Goal: Task Accomplishment & Management: Use online tool/utility

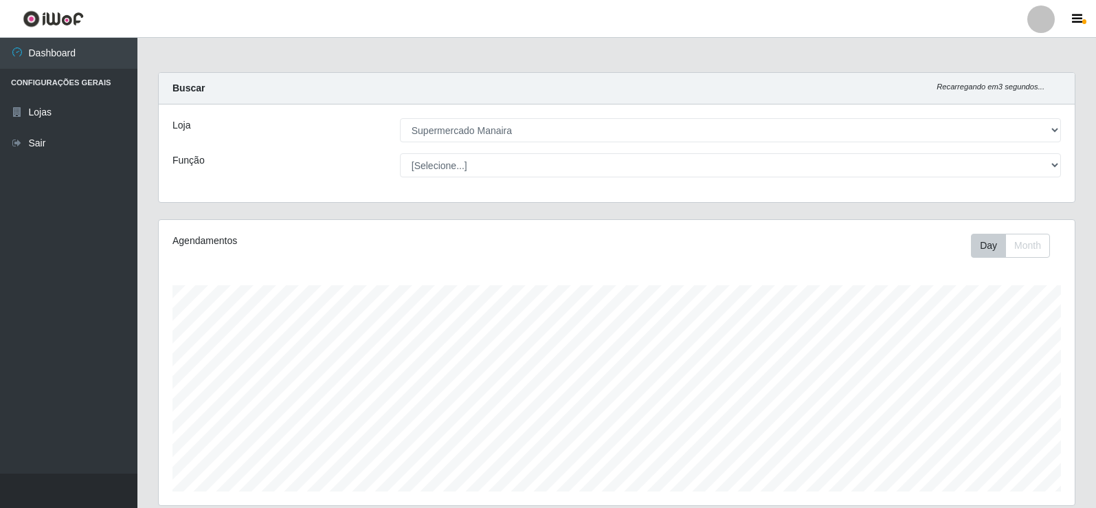
select select "443"
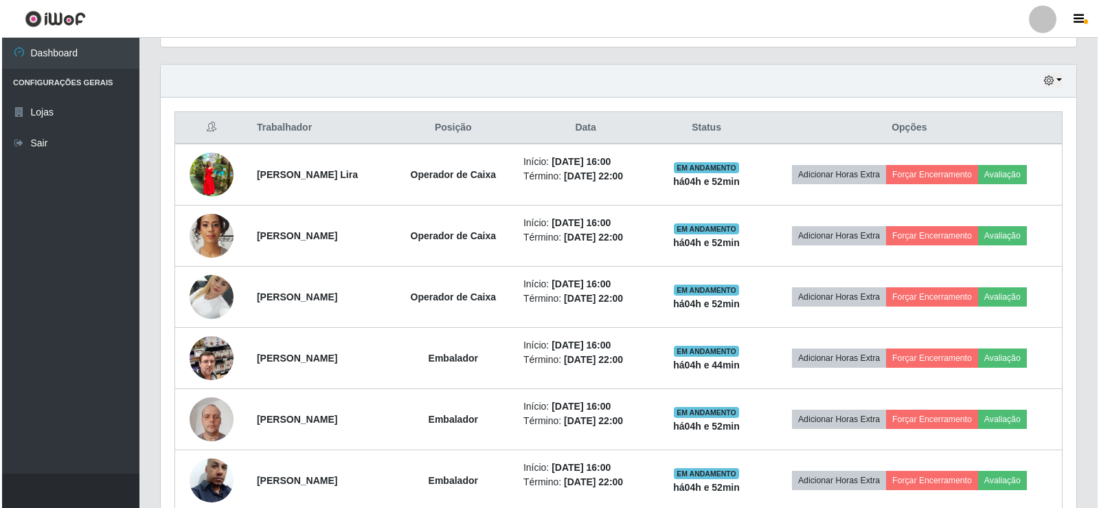
scroll to position [285, 916]
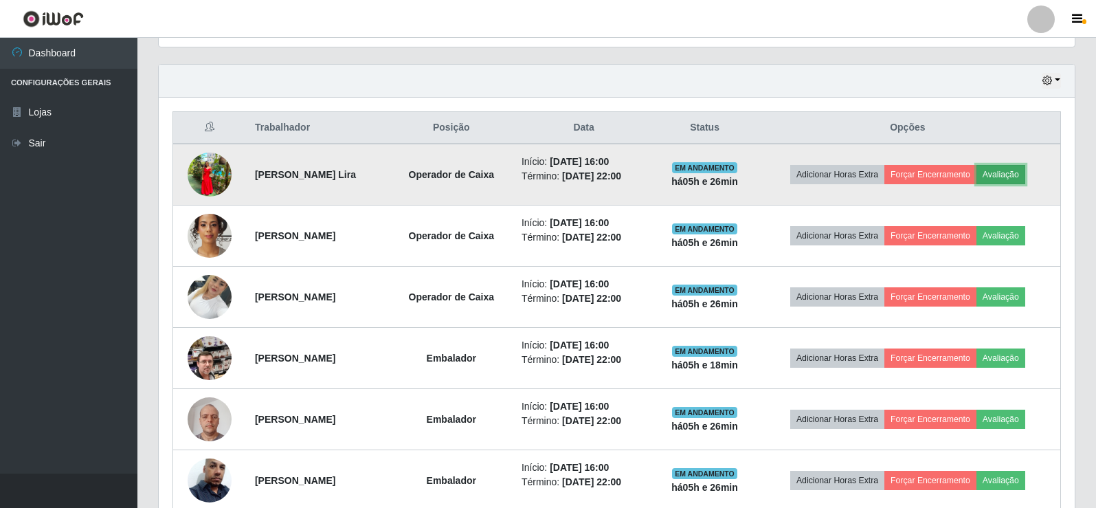
click at [1023, 180] on button "Avaliação" at bounding box center [1000, 174] width 49 height 19
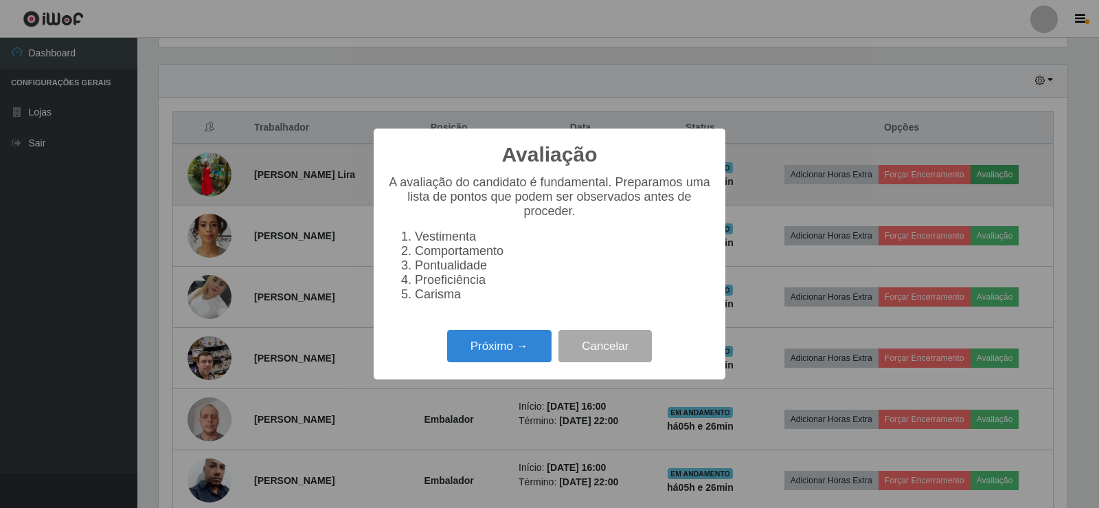
scroll to position [285, 909]
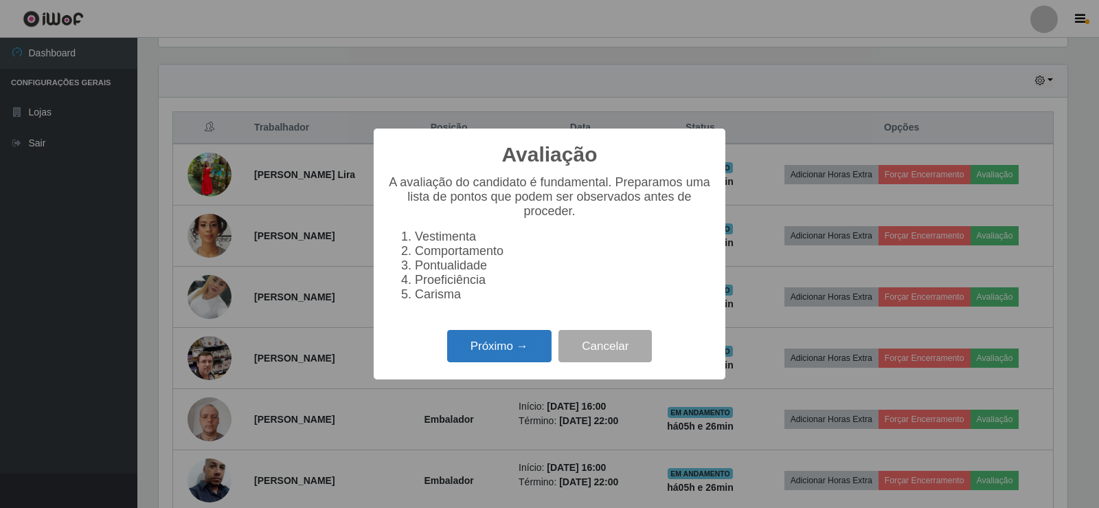
click at [508, 361] on button "Próximo →" at bounding box center [499, 346] width 104 height 32
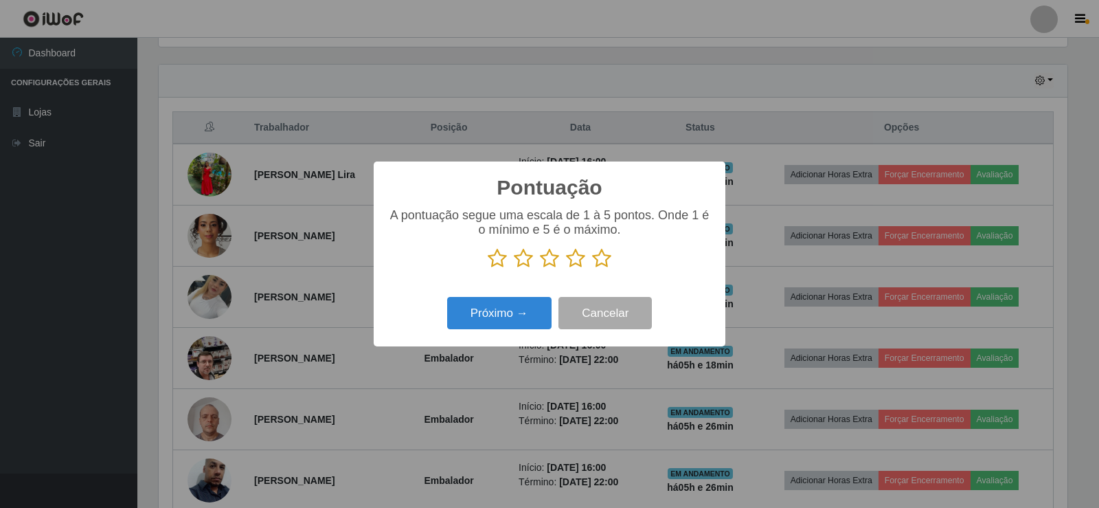
scroll to position [686664, 686040]
click at [499, 264] on icon at bounding box center [497, 258] width 19 height 21
click at [488, 269] on input "radio" at bounding box center [488, 269] width 0 height 0
click at [507, 316] on button "Próximo →" at bounding box center [499, 313] width 104 height 32
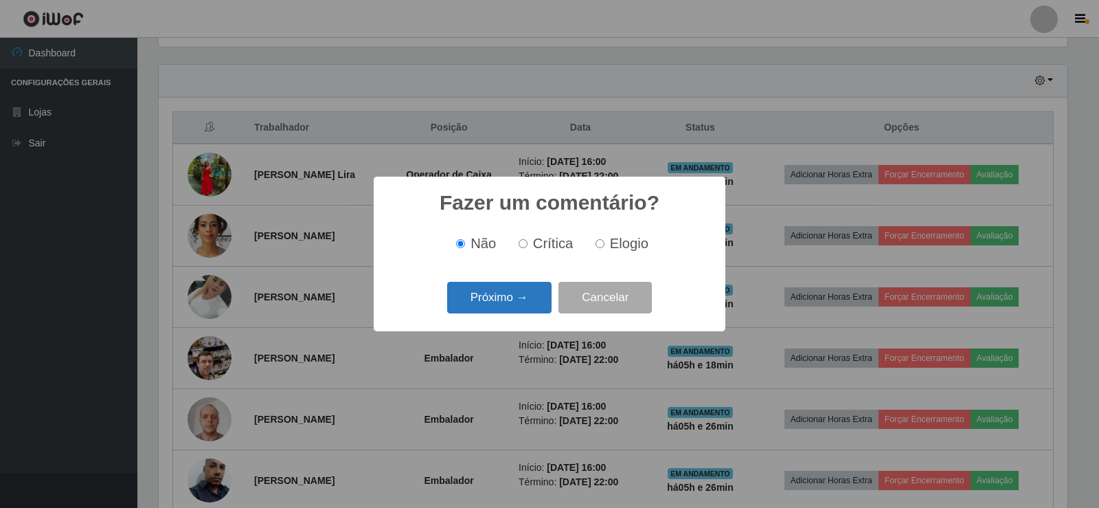
click at [528, 295] on button "Próximo →" at bounding box center [499, 298] width 104 height 32
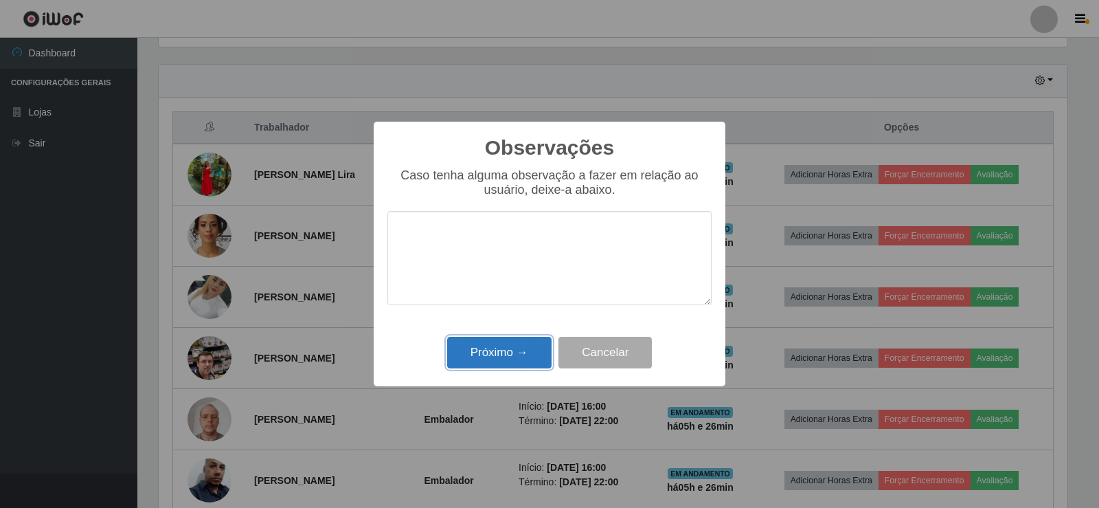
click at [505, 356] on button "Próximo →" at bounding box center [499, 353] width 104 height 32
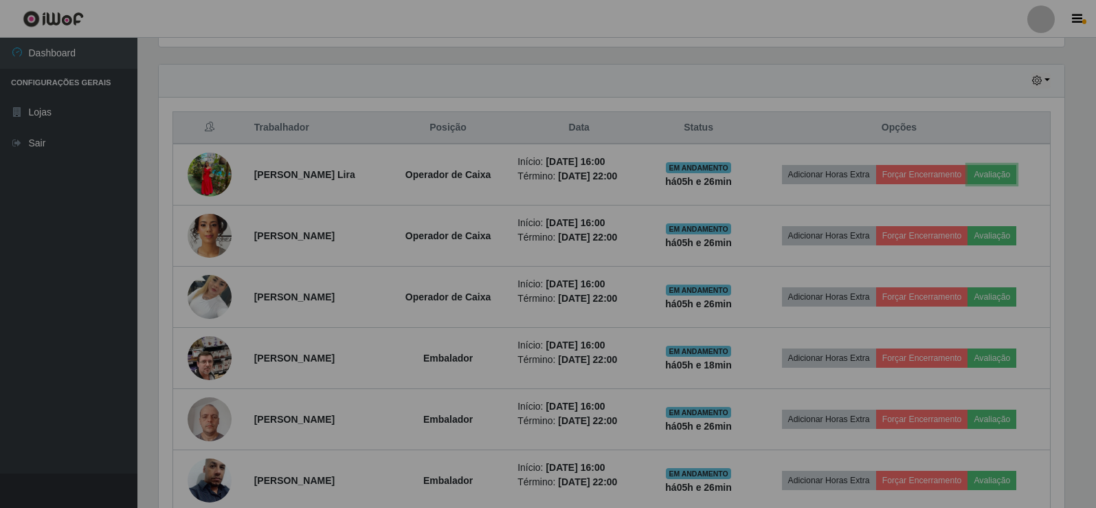
scroll to position [285, 916]
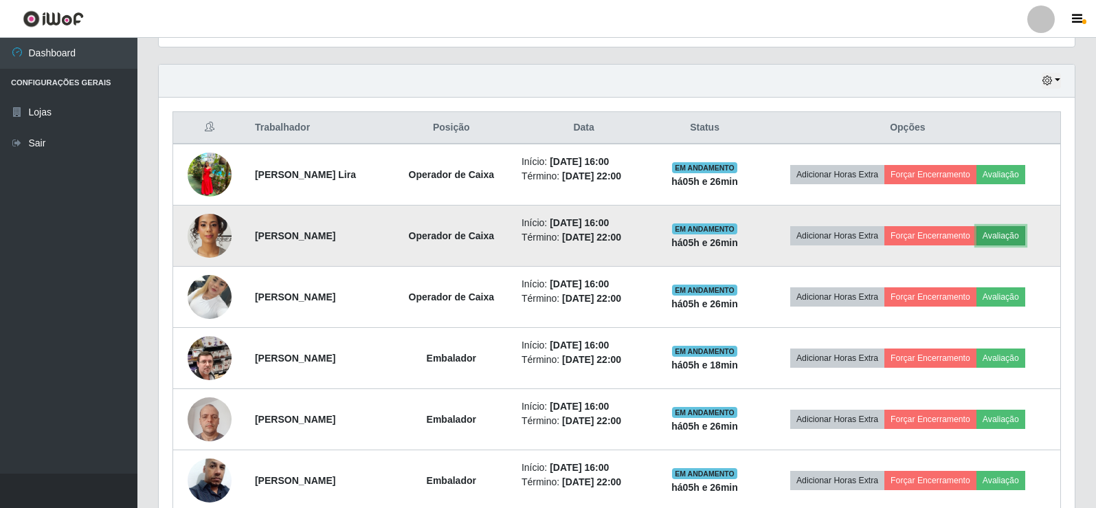
click at [1013, 238] on button "Avaliação" at bounding box center [1000, 235] width 49 height 19
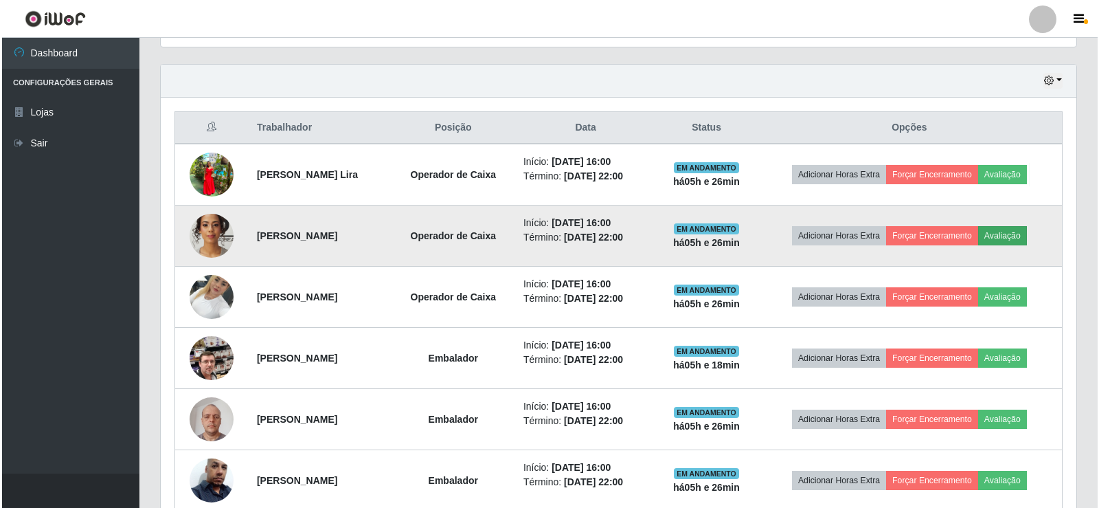
scroll to position [285, 909]
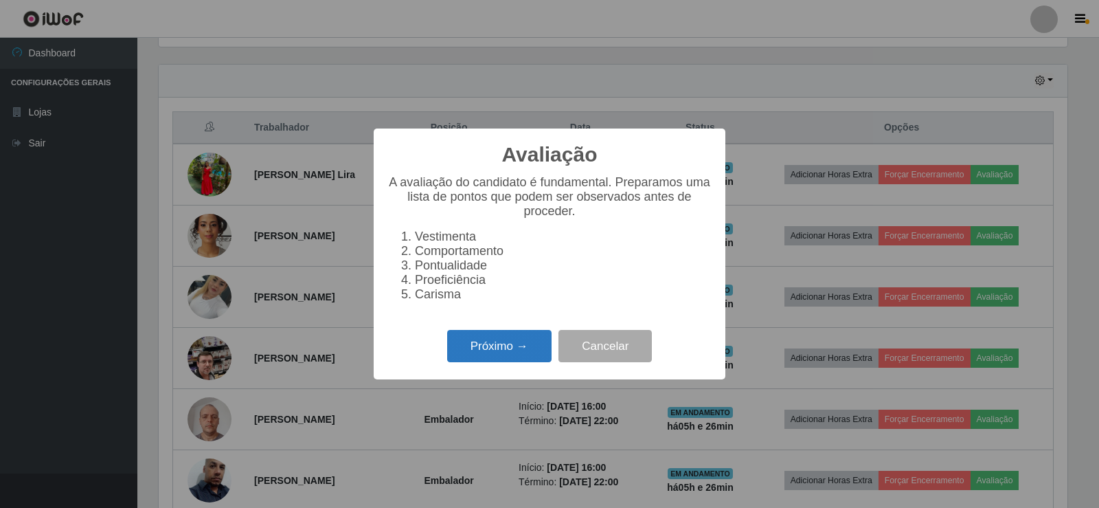
click at [504, 354] on button "Próximo →" at bounding box center [499, 346] width 104 height 32
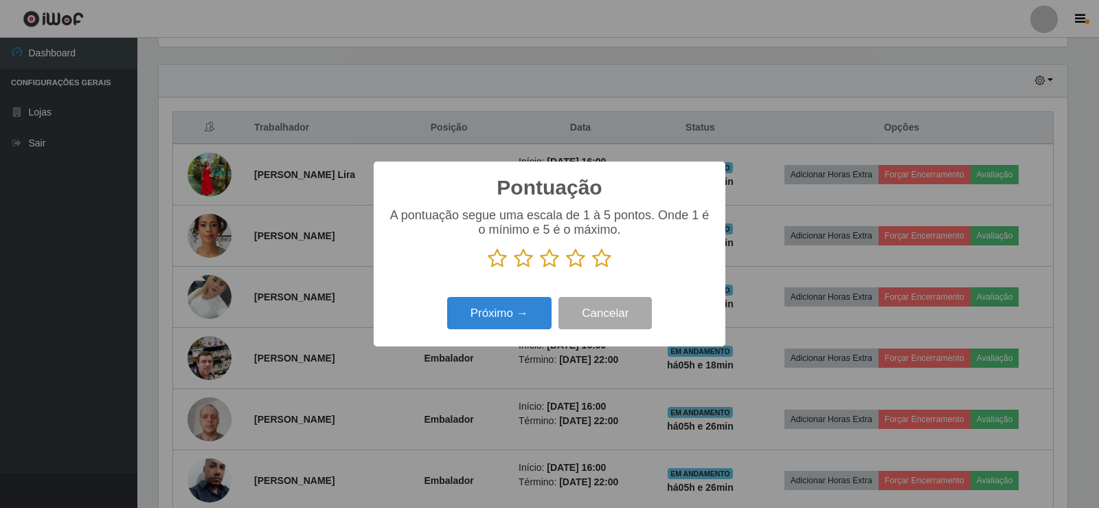
click at [600, 264] on icon at bounding box center [601, 258] width 19 height 21
click at [592, 269] on input "radio" at bounding box center [592, 269] width 0 height 0
click at [514, 322] on button "Próximo →" at bounding box center [499, 313] width 104 height 32
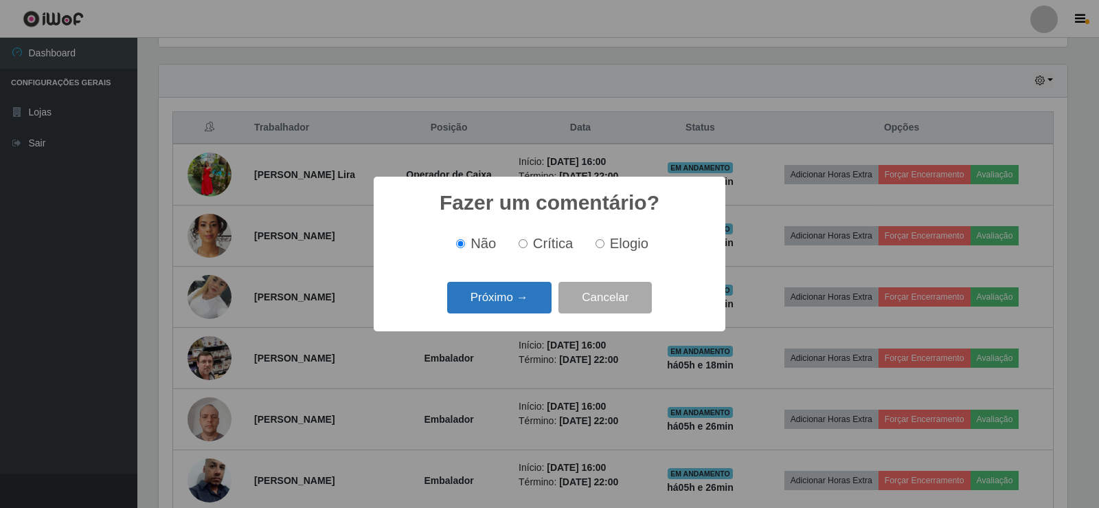
click at [530, 302] on button "Próximo →" at bounding box center [499, 298] width 104 height 32
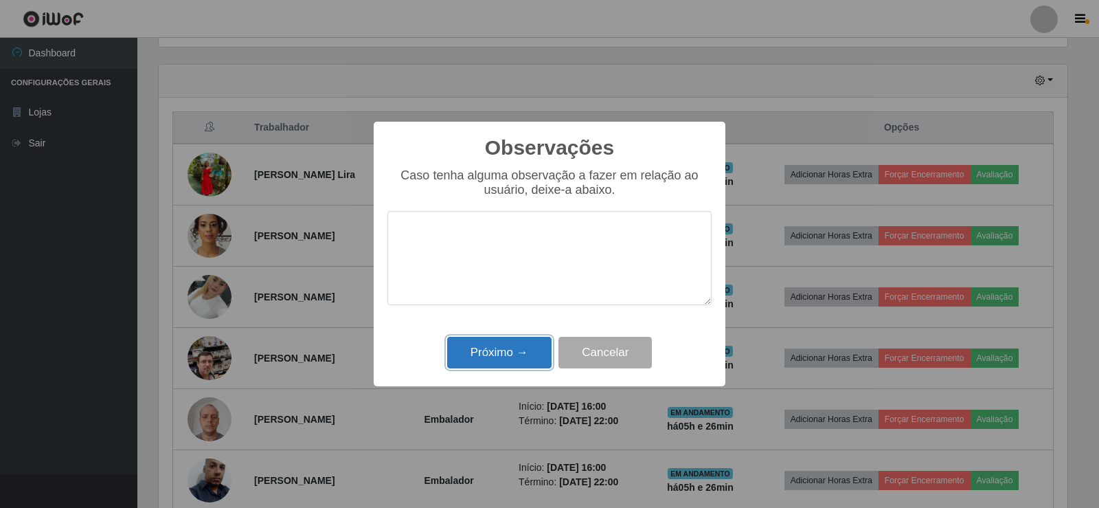
click at [515, 350] on button "Próximo →" at bounding box center [499, 353] width 104 height 32
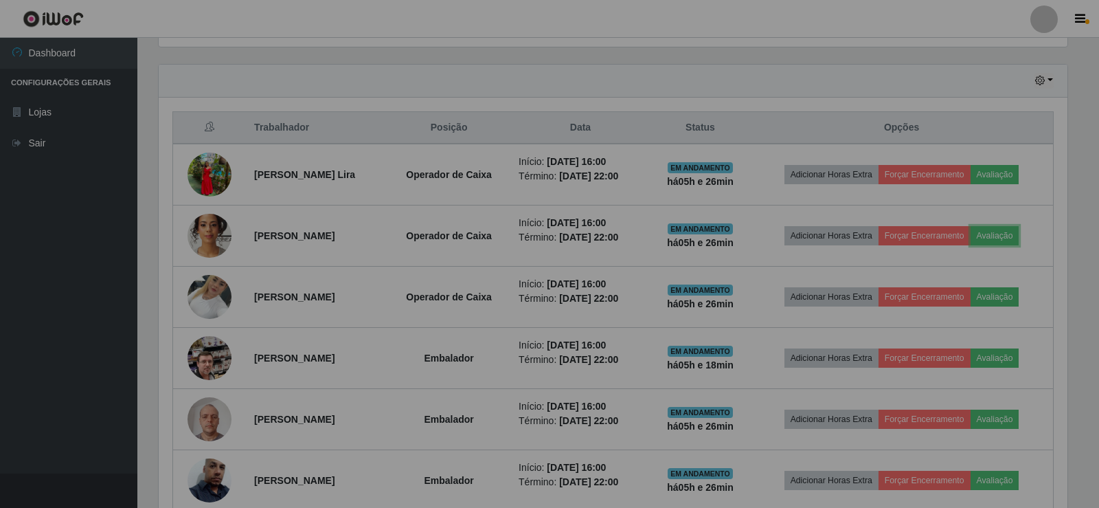
scroll to position [285, 916]
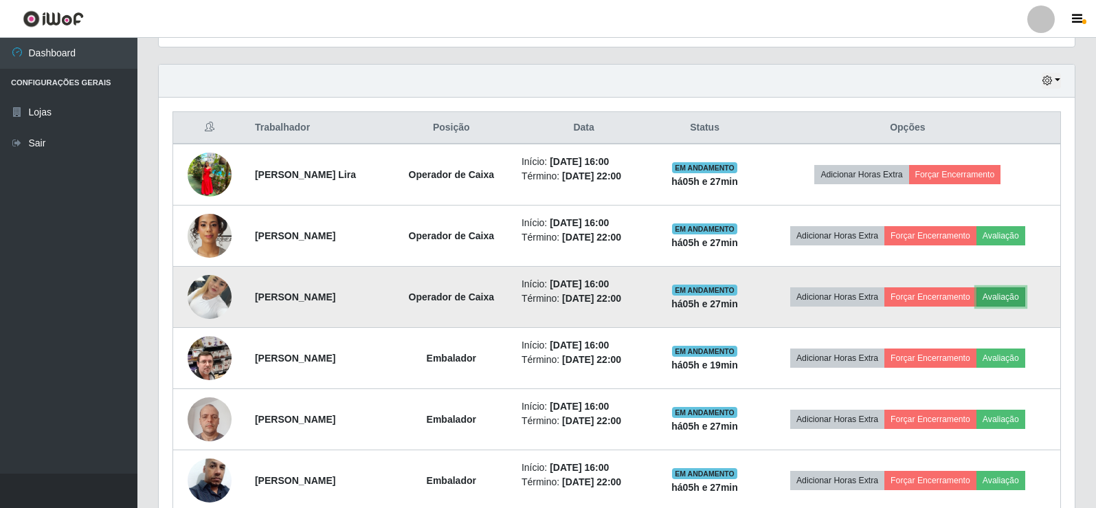
click at [1018, 291] on button "Avaliação" at bounding box center [1000, 296] width 49 height 19
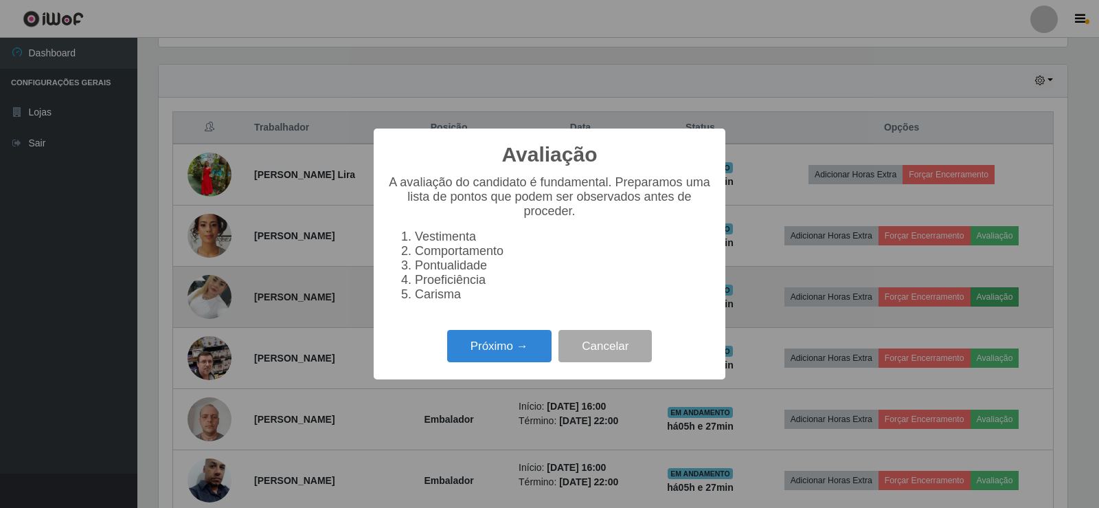
scroll to position [285, 909]
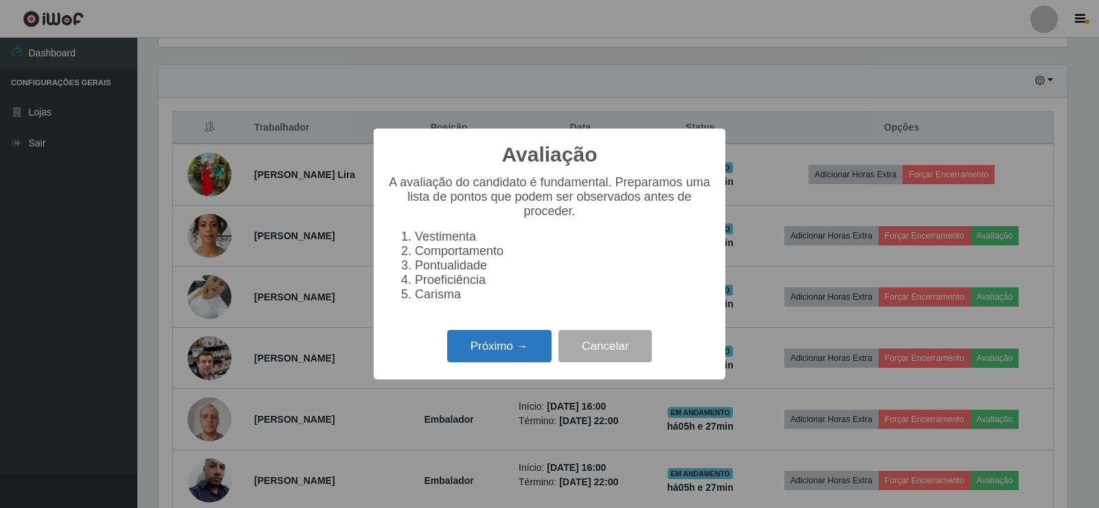
click at [499, 355] on button "Próximo →" at bounding box center [499, 346] width 104 height 32
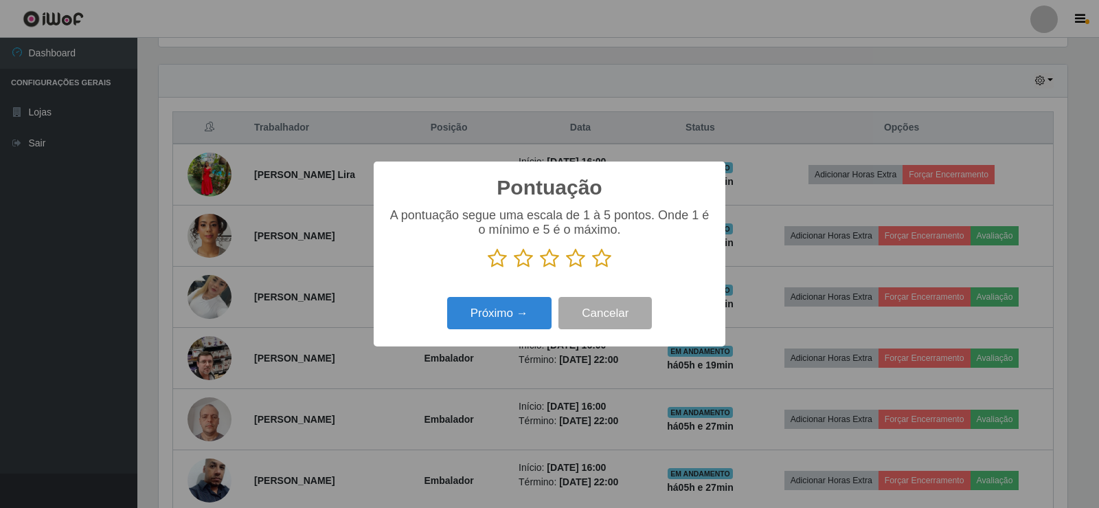
click at [502, 260] on icon at bounding box center [497, 258] width 19 height 21
click at [488, 269] on input "radio" at bounding box center [488, 269] width 0 height 0
click at [508, 320] on button "Próximo →" at bounding box center [499, 313] width 104 height 32
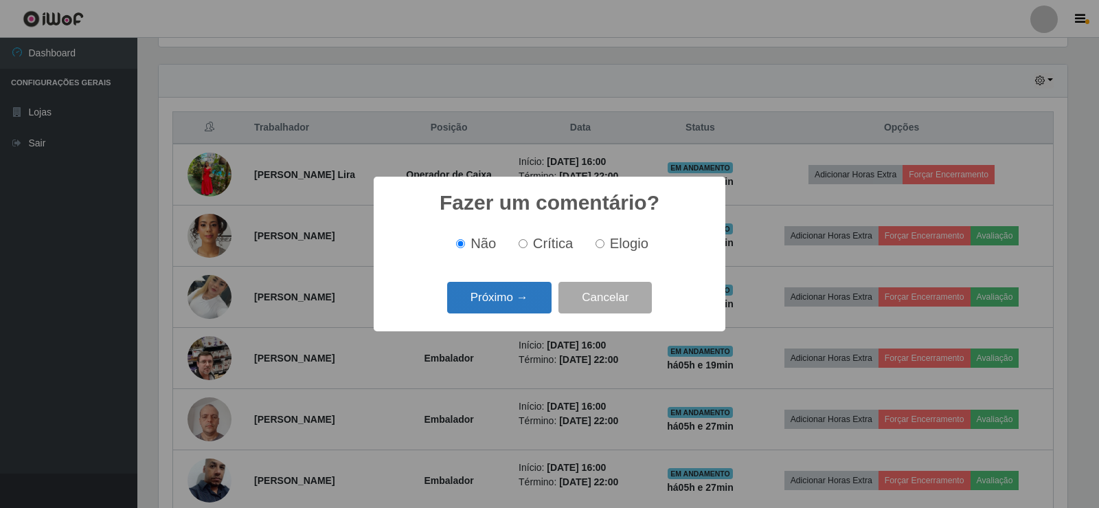
click at [511, 303] on button "Próximo →" at bounding box center [499, 298] width 104 height 32
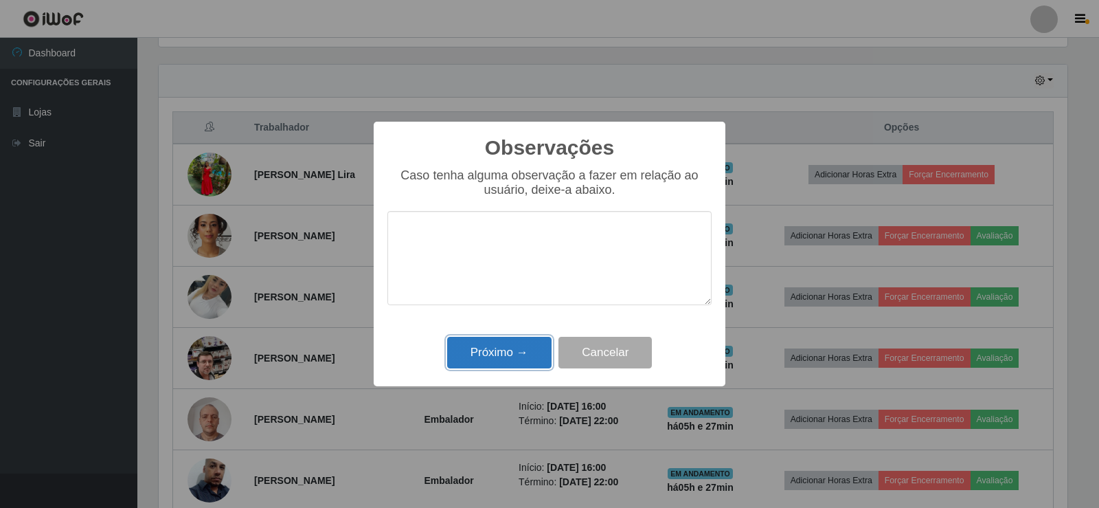
click at [515, 353] on button "Próximo →" at bounding box center [499, 353] width 104 height 32
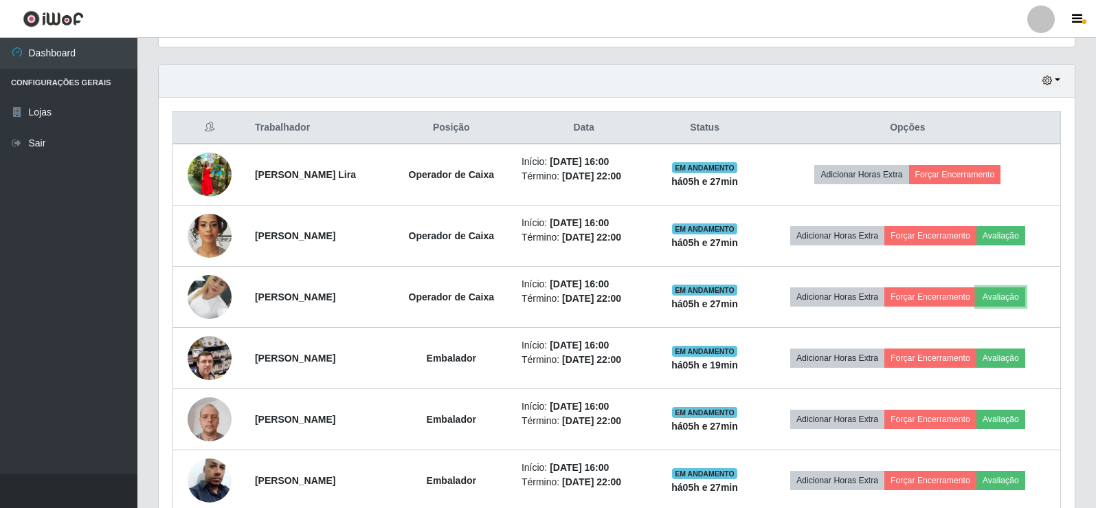
scroll to position [285, 916]
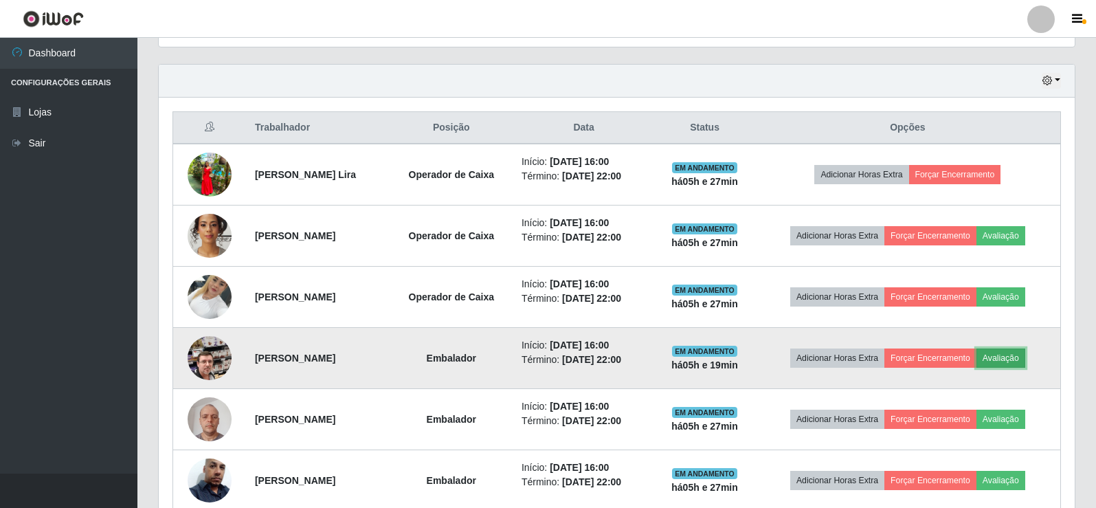
click at [1001, 358] on button "Avaliação" at bounding box center [1000, 357] width 49 height 19
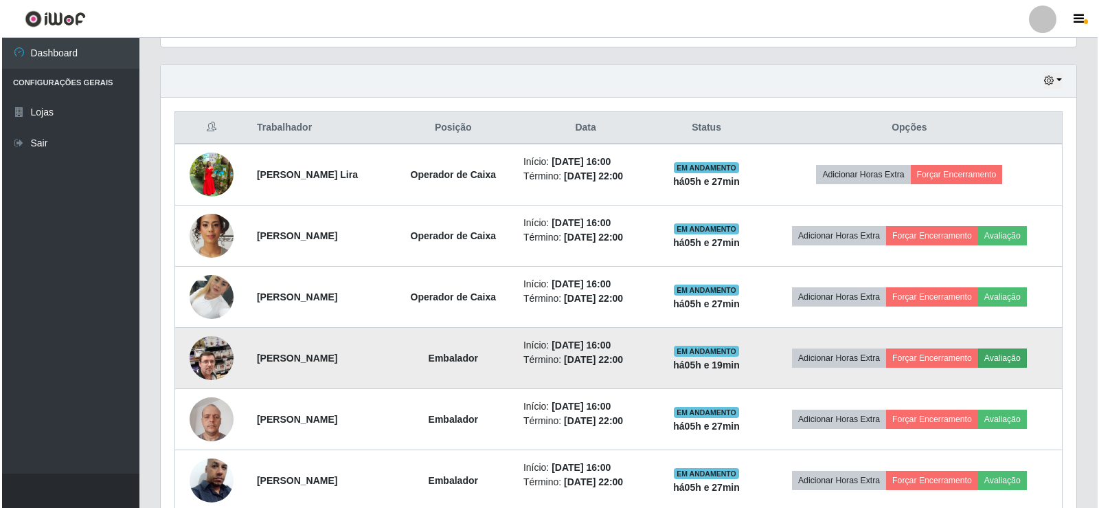
scroll to position [285, 909]
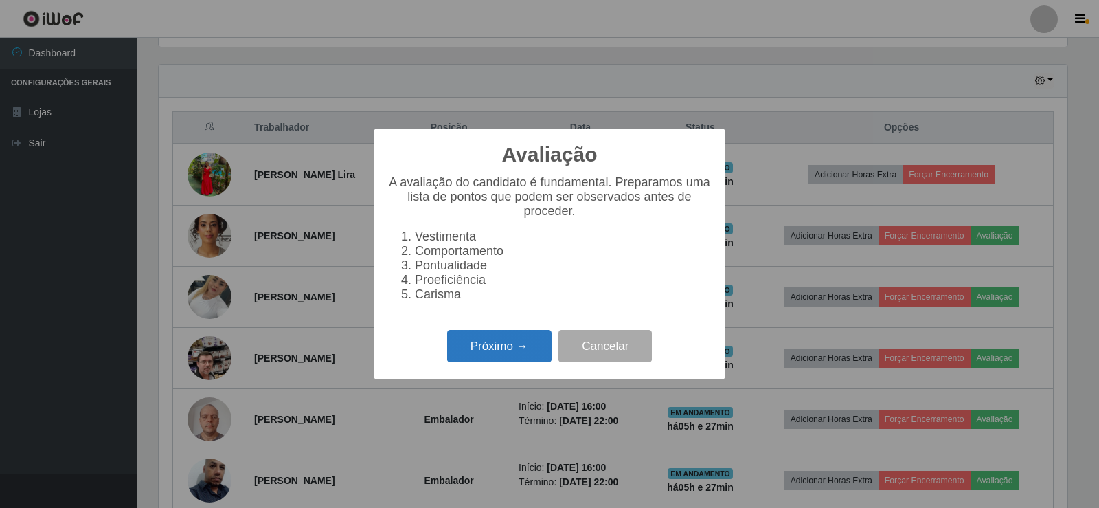
click at [532, 352] on button "Próximo →" at bounding box center [499, 346] width 104 height 32
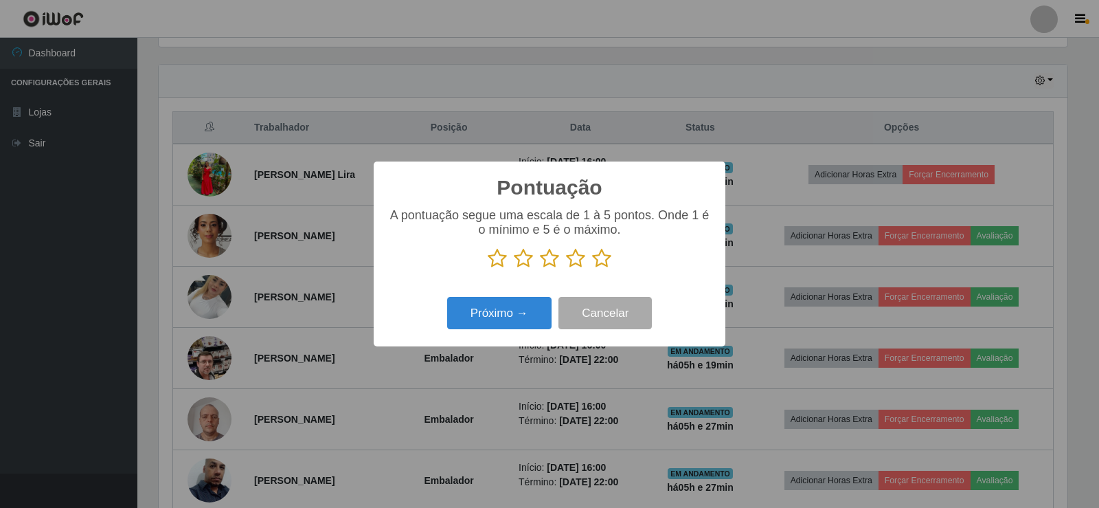
click at [604, 259] on icon at bounding box center [601, 258] width 19 height 21
click at [592, 269] on input "radio" at bounding box center [592, 269] width 0 height 0
click at [534, 327] on button "Próximo →" at bounding box center [499, 313] width 104 height 32
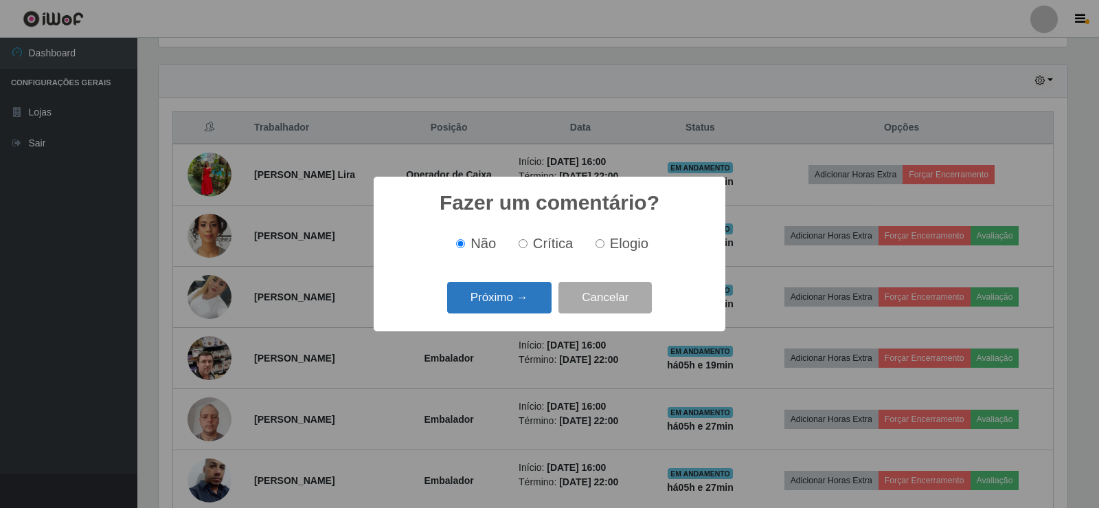
click at [524, 311] on button "Próximo →" at bounding box center [499, 298] width 104 height 32
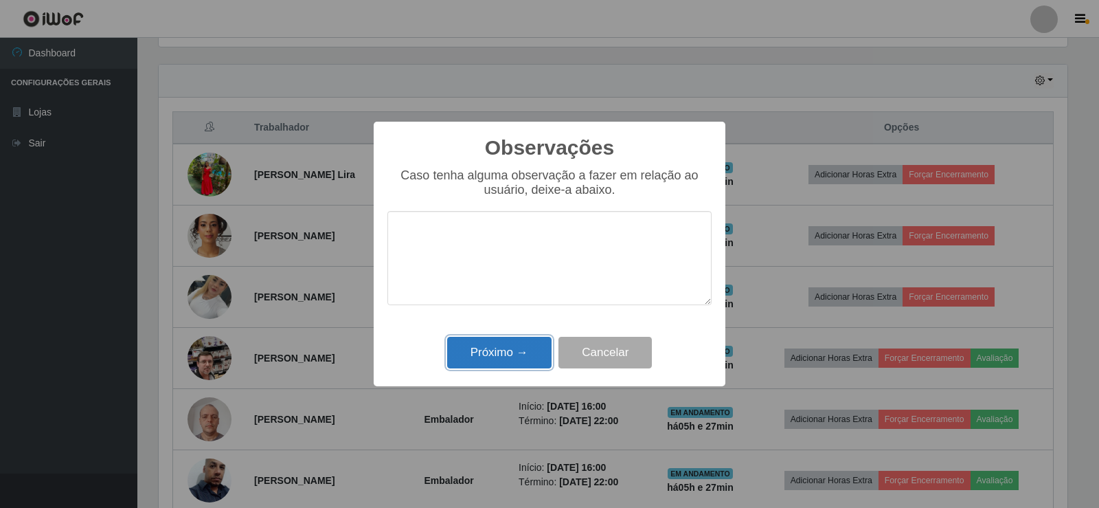
click at [525, 351] on button "Próximo →" at bounding box center [499, 353] width 104 height 32
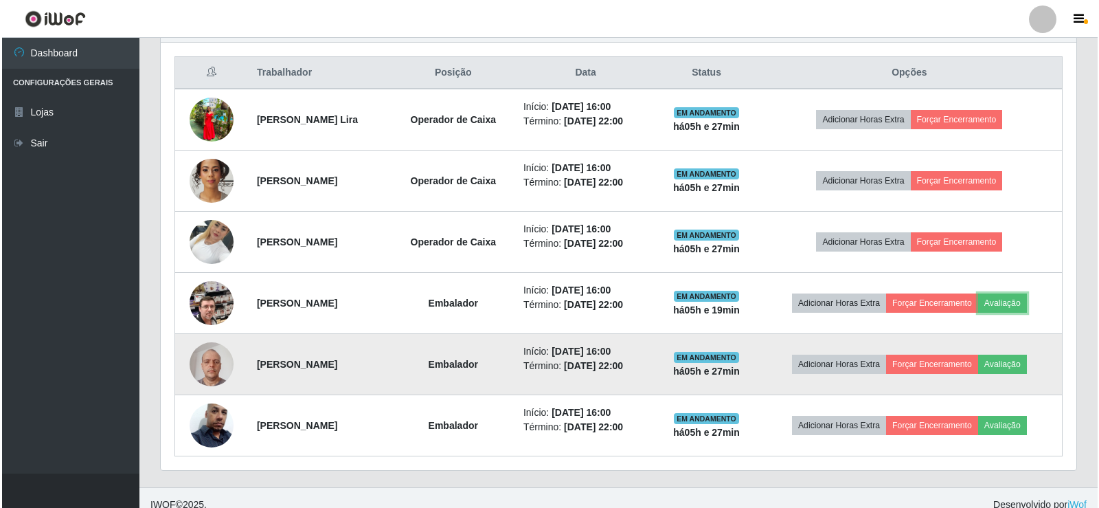
scroll to position [527, 0]
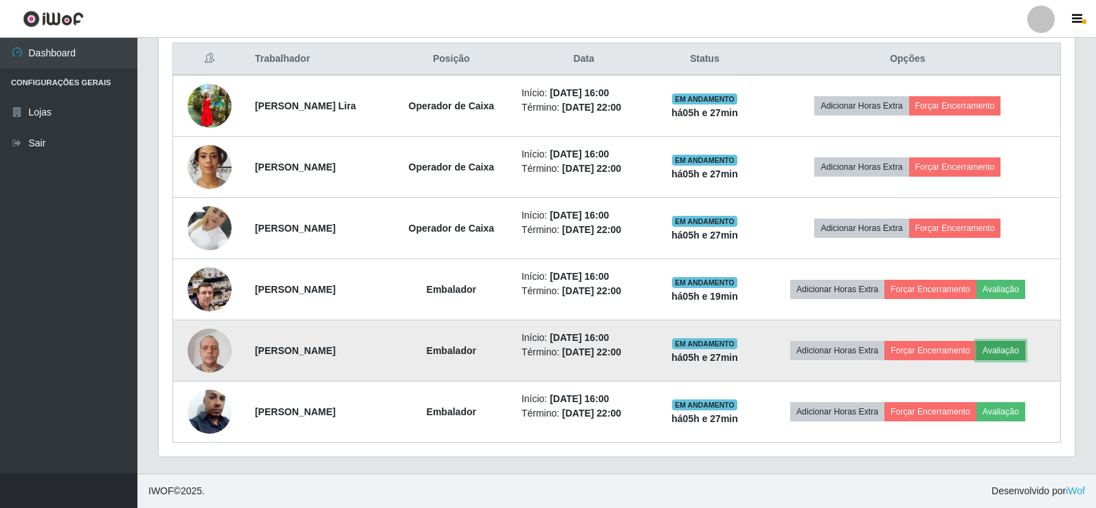
click at [1004, 352] on button "Avaliação" at bounding box center [1000, 350] width 49 height 19
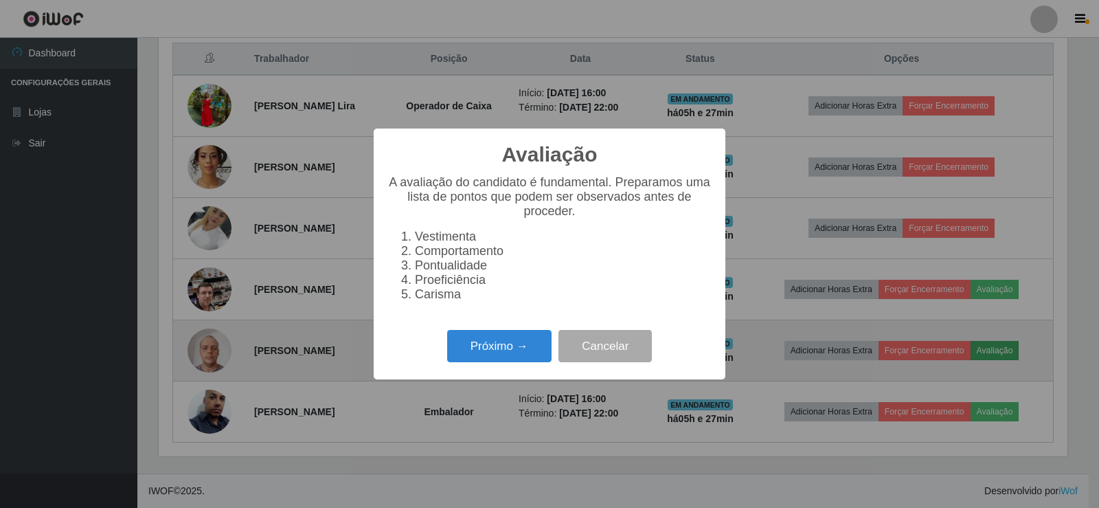
scroll to position [285, 909]
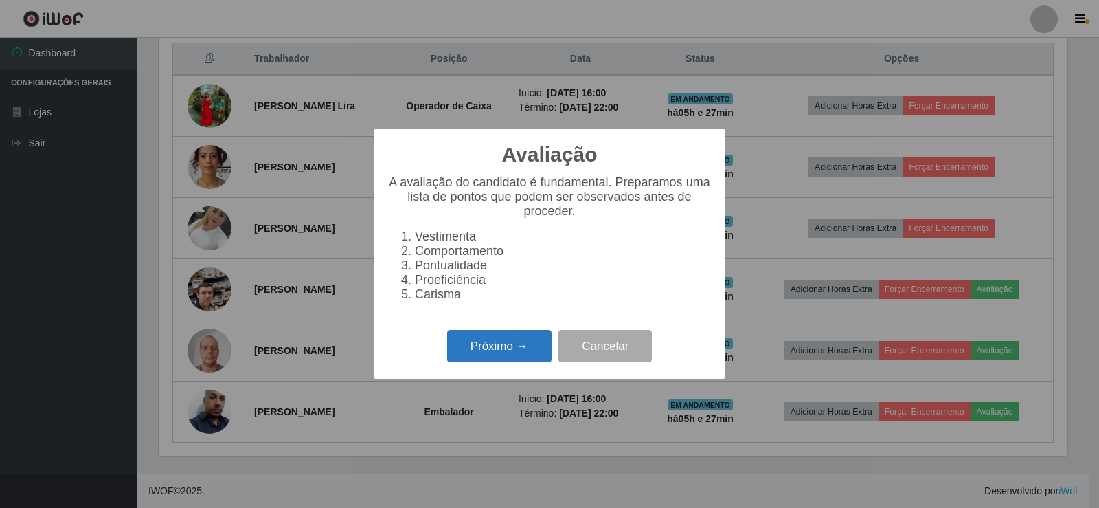
click at [513, 362] on button "Próximo →" at bounding box center [499, 346] width 104 height 32
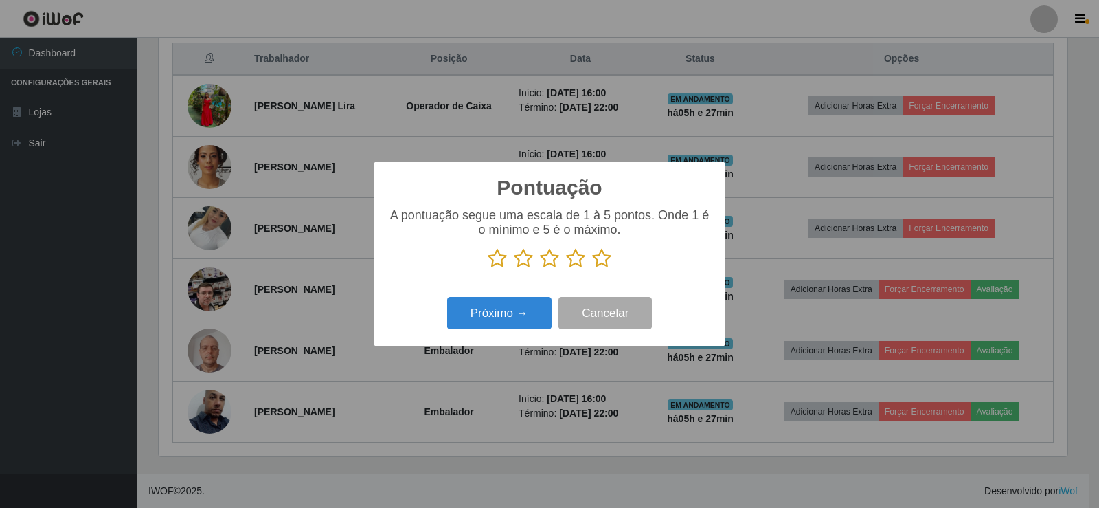
scroll to position [686664, 686040]
click at [605, 260] on icon at bounding box center [601, 258] width 19 height 21
click at [592, 269] on input "radio" at bounding box center [592, 269] width 0 height 0
click at [525, 317] on button "Próximo →" at bounding box center [499, 313] width 104 height 32
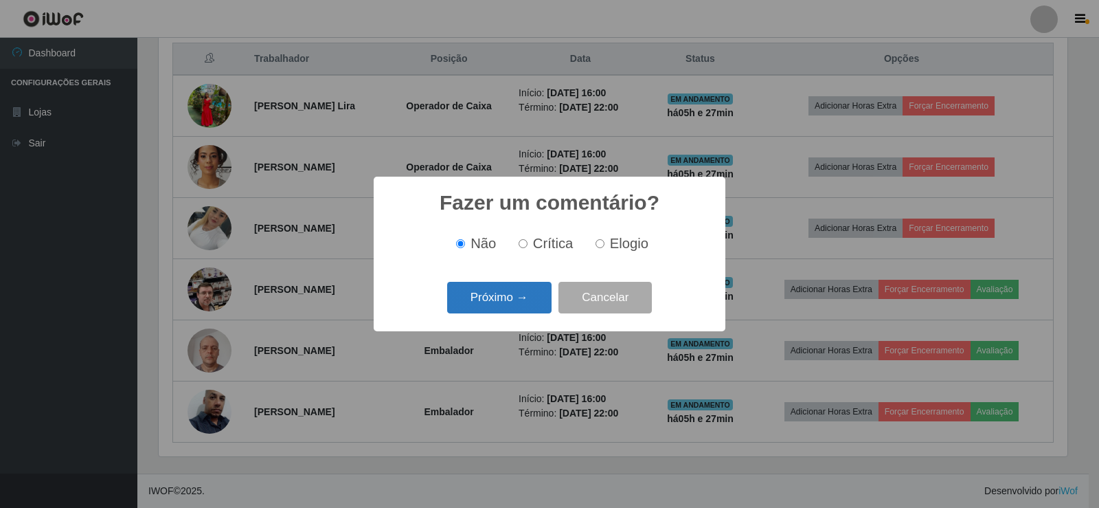
click at [525, 311] on button "Próximo →" at bounding box center [499, 298] width 104 height 32
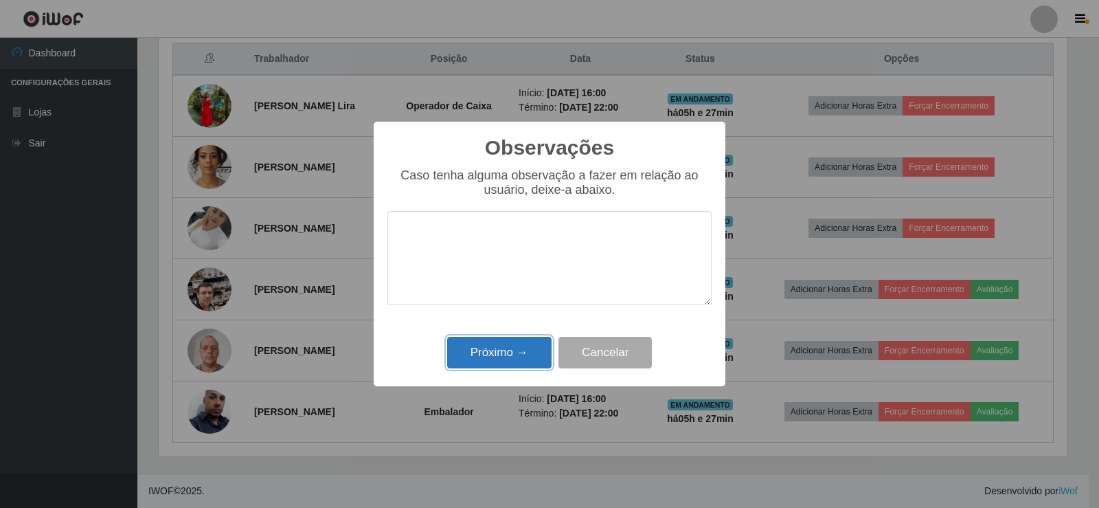
click at [512, 360] on button "Próximo →" at bounding box center [499, 353] width 104 height 32
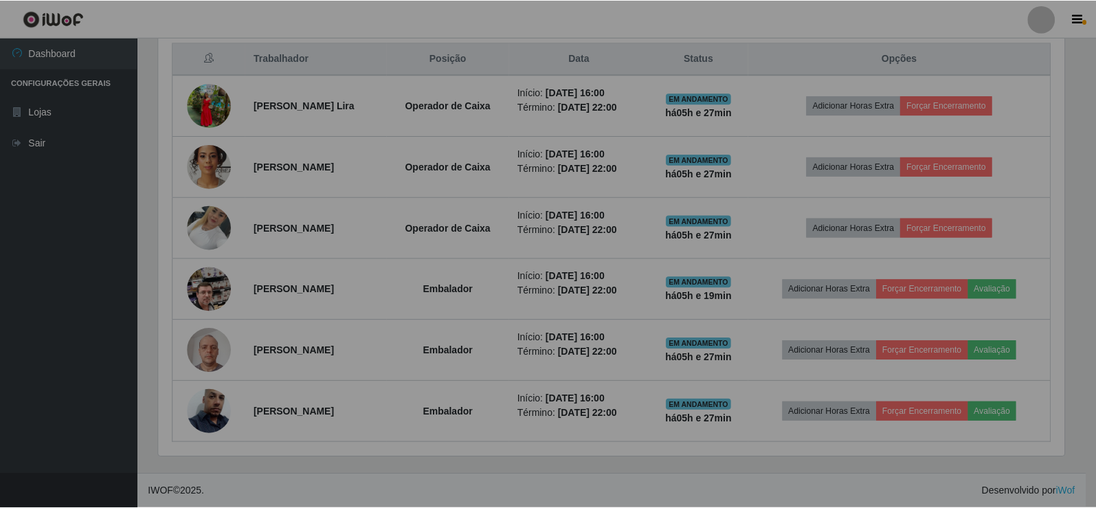
scroll to position [285, 916]
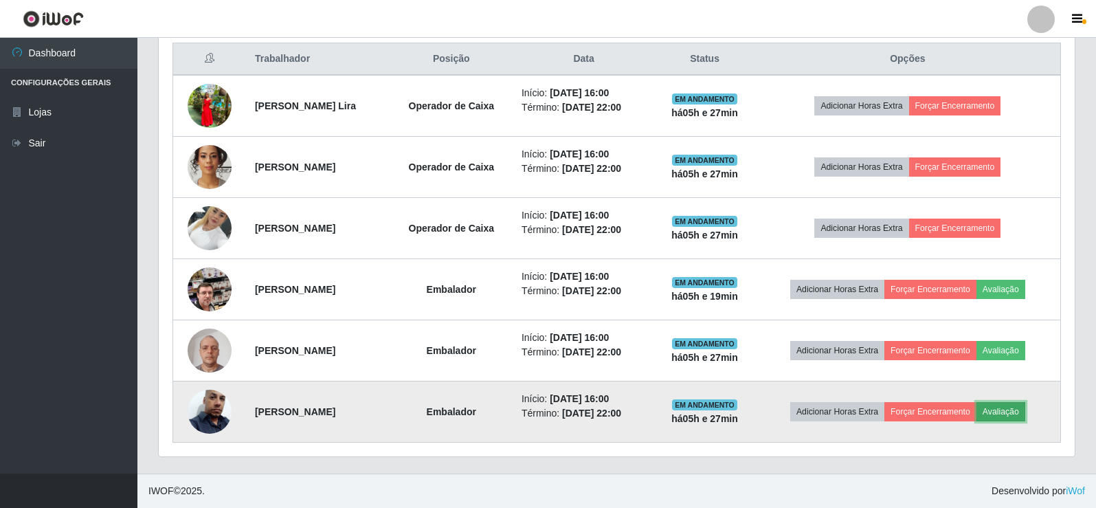
click at [1001, 414] on button "Avaliação" at bounding box center [1000, 411] width 49 height 19
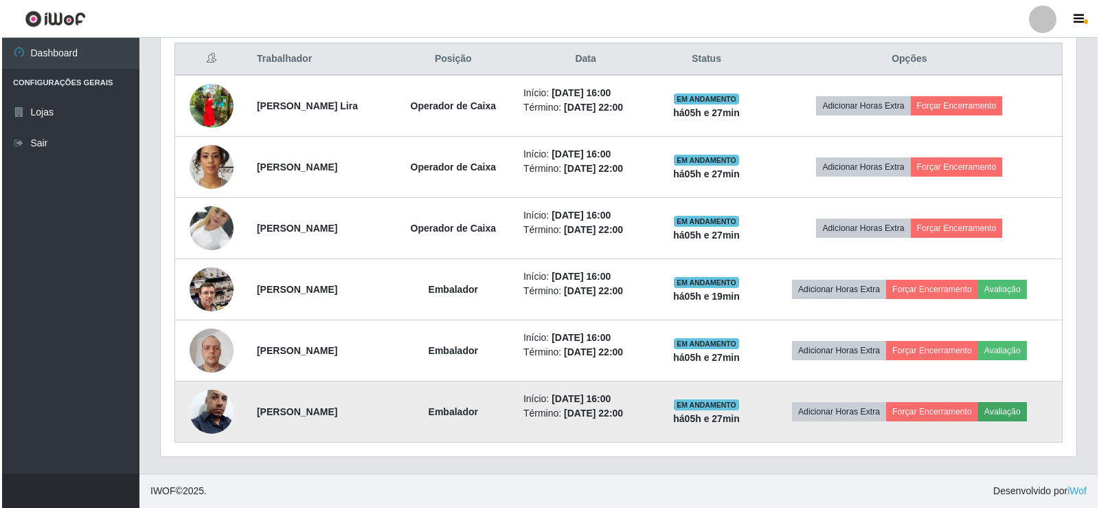
scroll to position [285, 909]
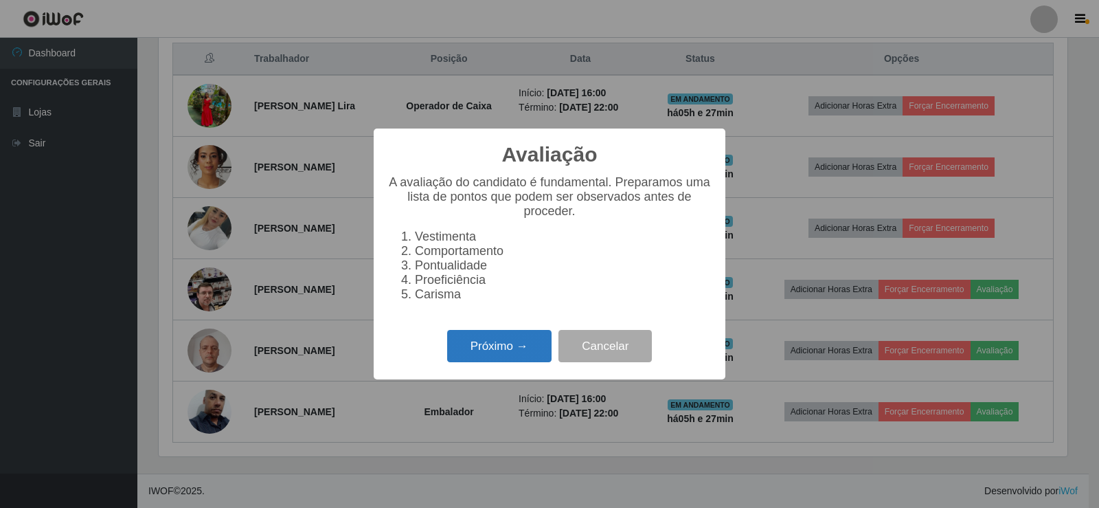
click at [537, 355] on button "Próximo →" at bounding box center [499, 346] width 104 height 32
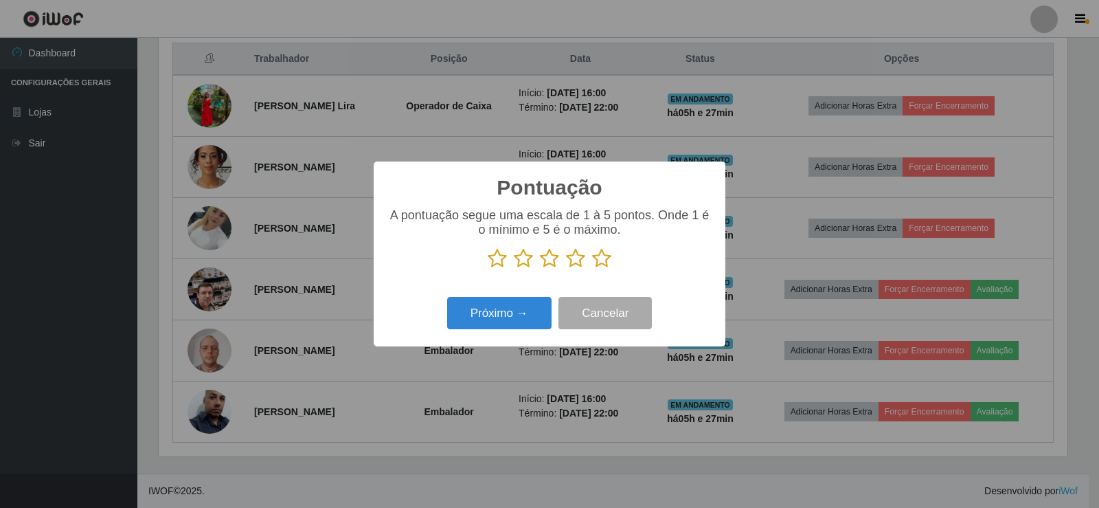
scroll to position [686664, 686040]
click at [602, 257] on icon at bounding box center [601, 258] width 19 height 21
click at [592, 269] on input "radio" at bounding box center [592, 269] width 0 height 0
click at [530, 315] on button "Próximo →" at bounding box center [499, 313] width 104 height 32
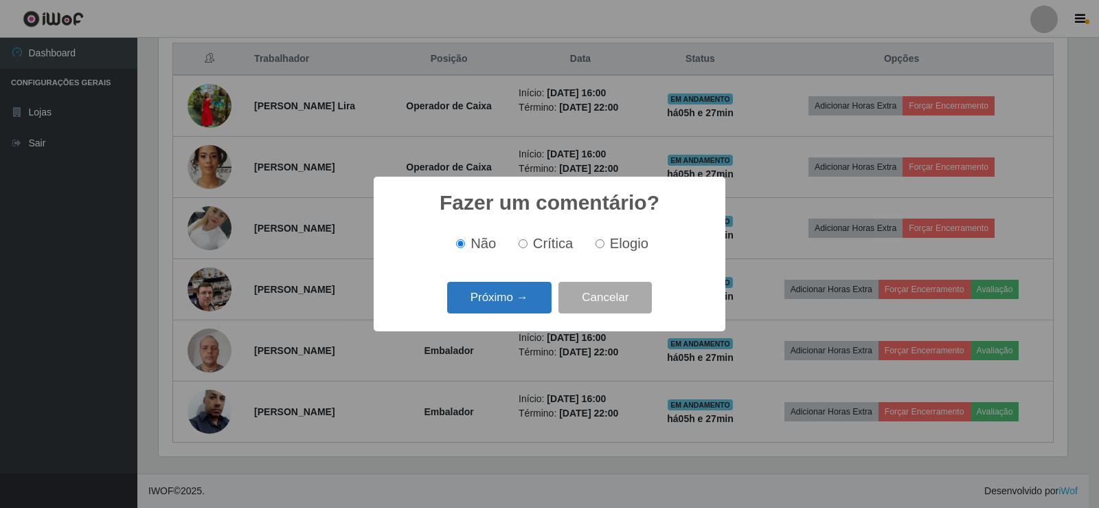
click at [526, 308] on button "Próximo →" at bounding box center [499, 298] width 104 height 32
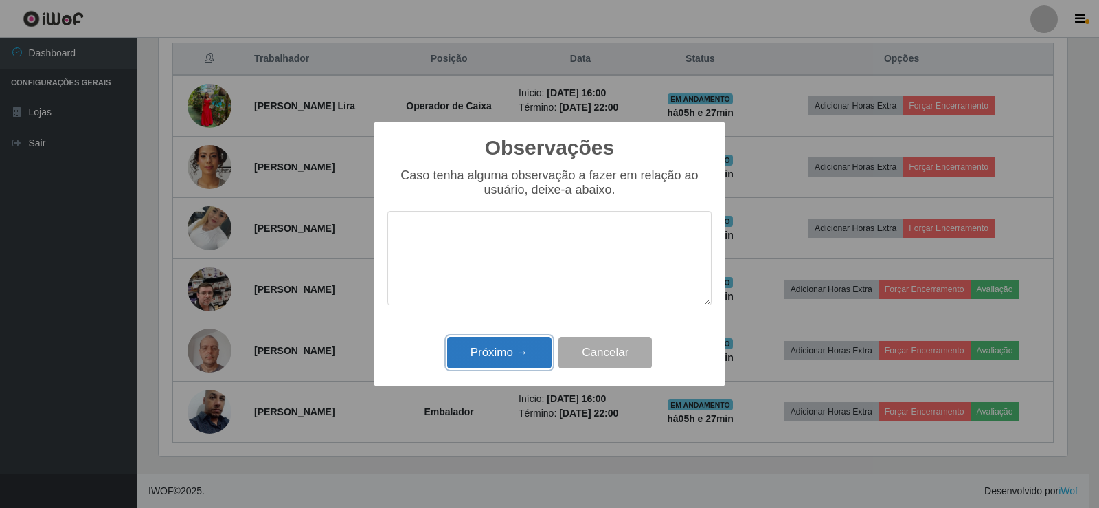
click at [515, 353] on button "Próximo →" at bounding box center [499, 353] width 104 height 32
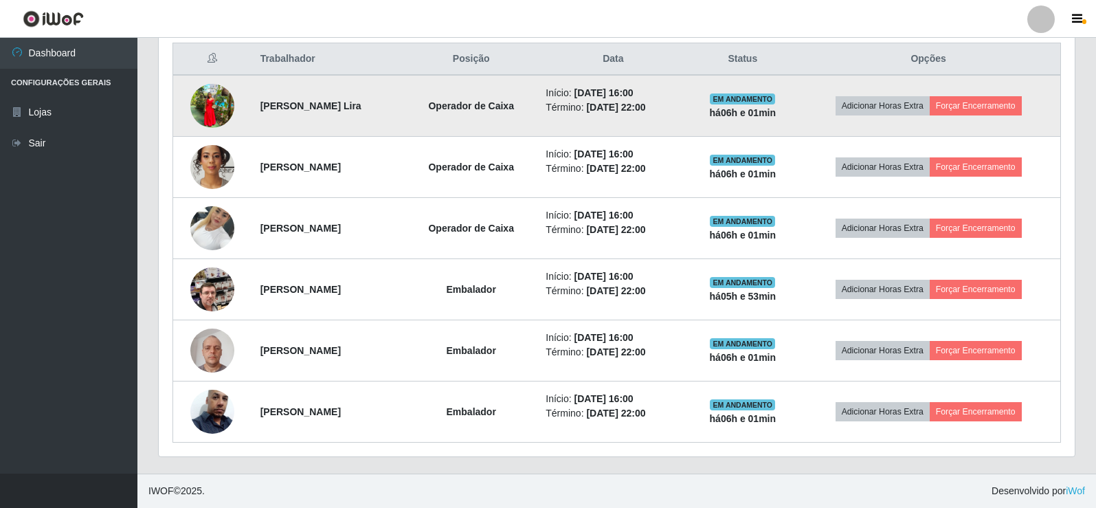
click at [1006, 95] on td "Adicionar Horas Extra Forçar Encerramento" at bounding box center [928, 106] width 264 height 62
click at [978, 109] on button "Forçar Encerramento" at bounding box center [975, 105] width 92 height 19
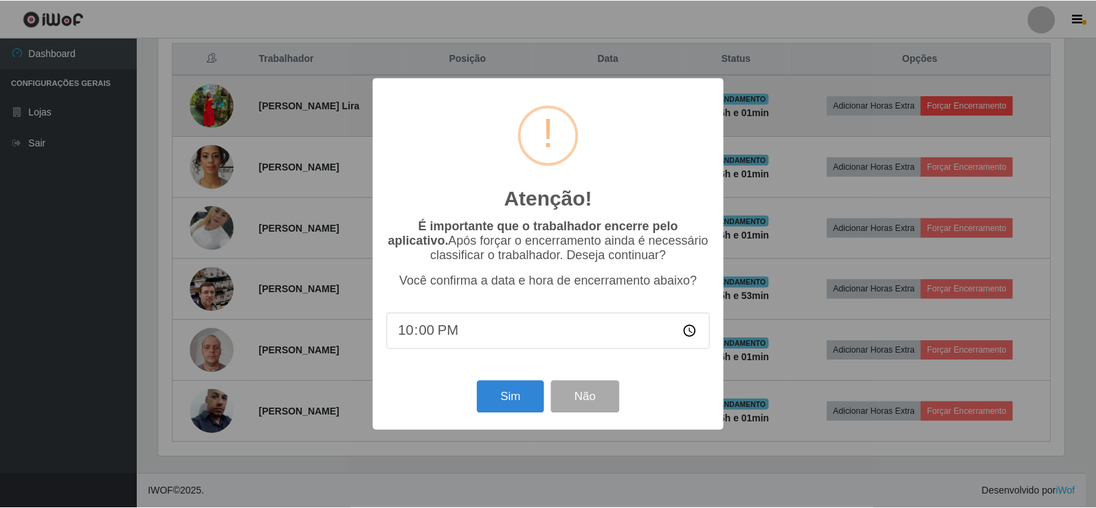
scroll to position [285, 909]
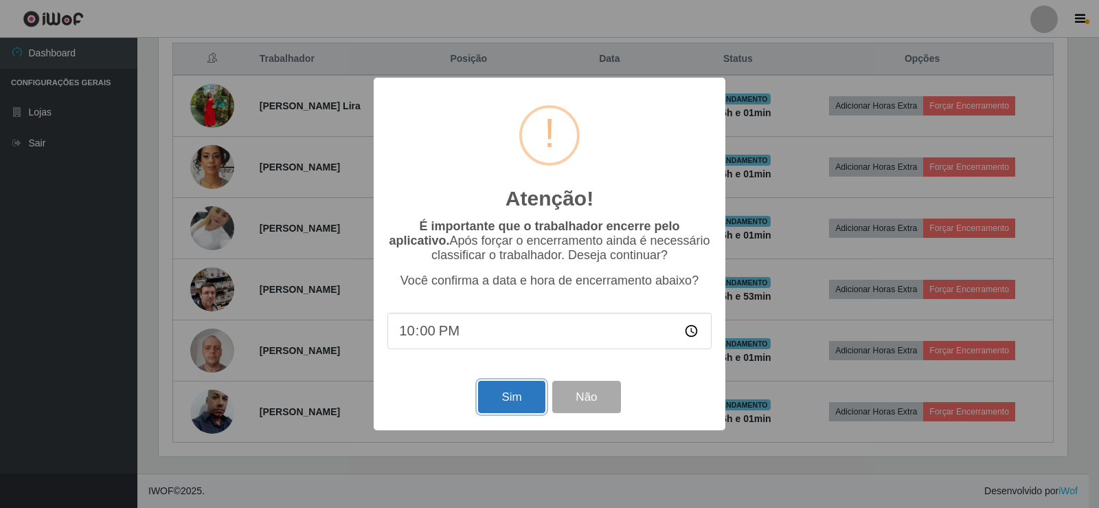
click at [521, 397] on button "Sim" at bounding box center [511, 397] width 67 height 32
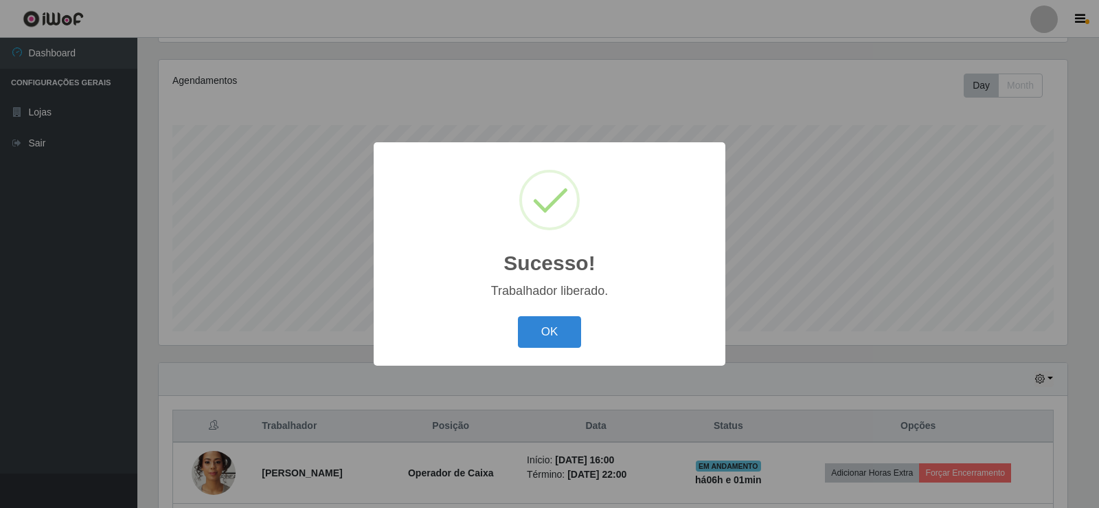
drag, startPoint x: 561, startPoint y: 331, endPoint x: 611, endPoint y: 326, distance: 49.7
click at [565, 331] on button "OK" at bounding box center [550, 332] width 64 height 32
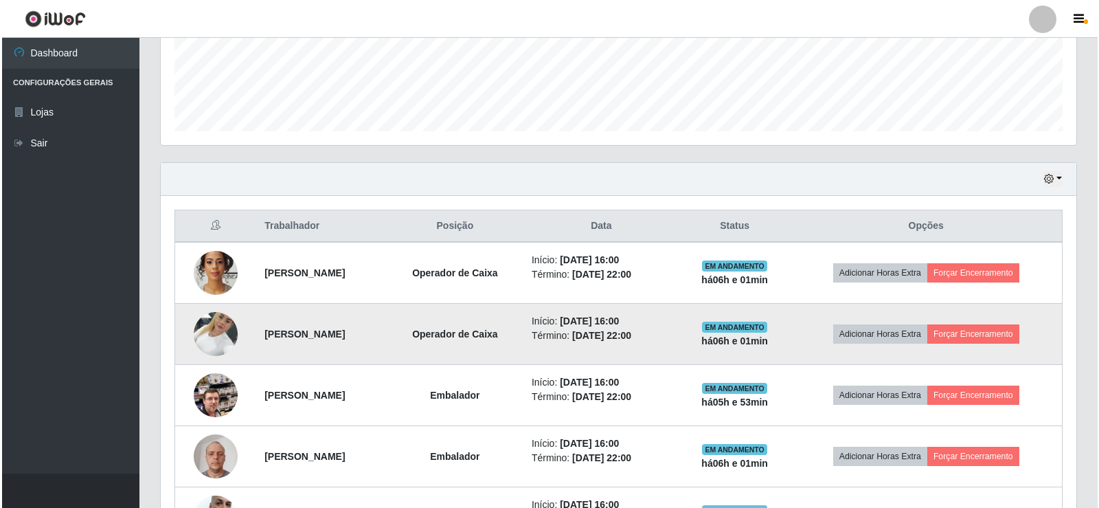
scroll to position [366, 0]
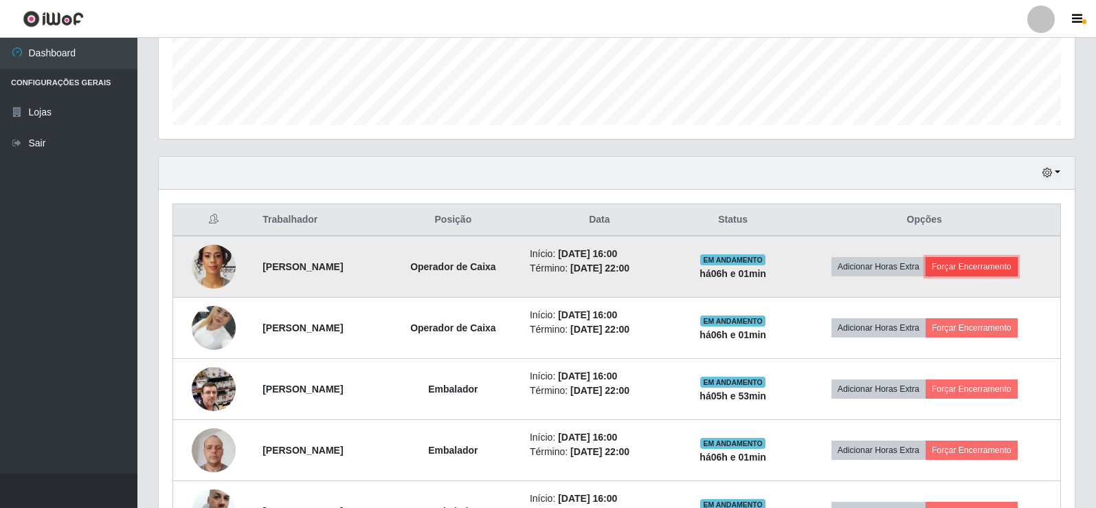
click at [971, 269] on button "Forçar Encerramento" at bounding box center [971, 266] width 92 height 19
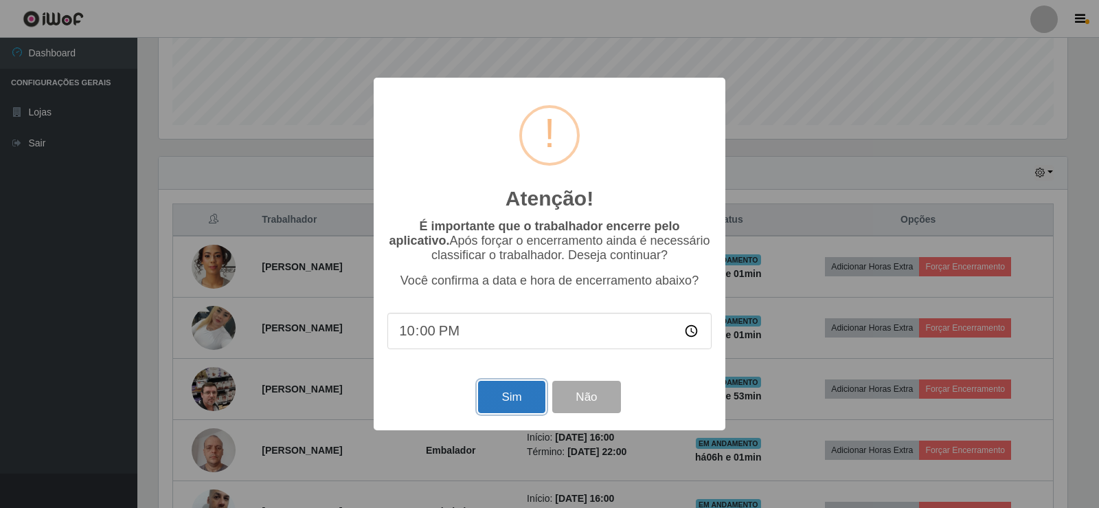
click at [503, 413] on button "Sim" at bounding box center [511, 397] width 67 height 32
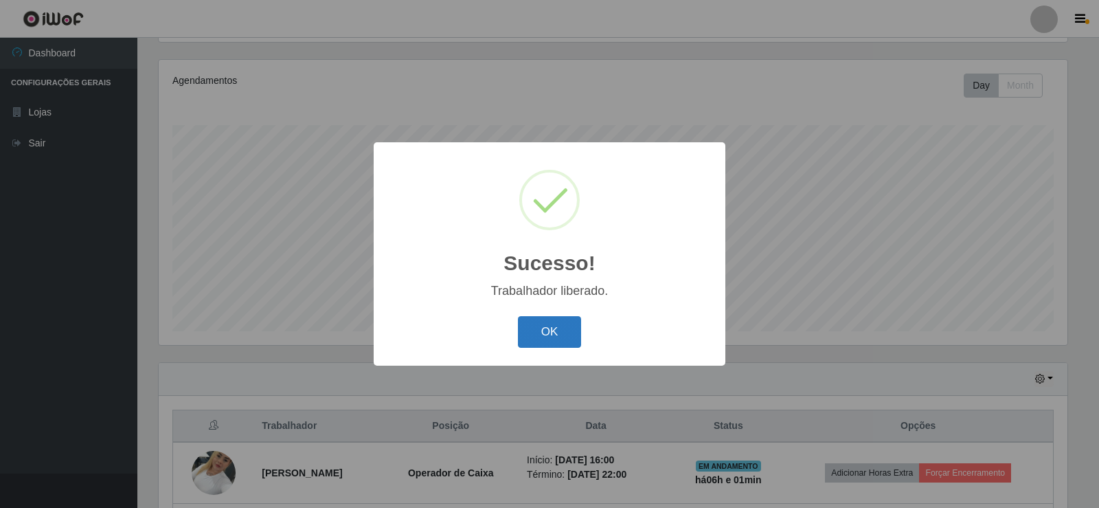
click at [569, 340] on button "OK" at bounding box center [550, 332] width 64 height 32
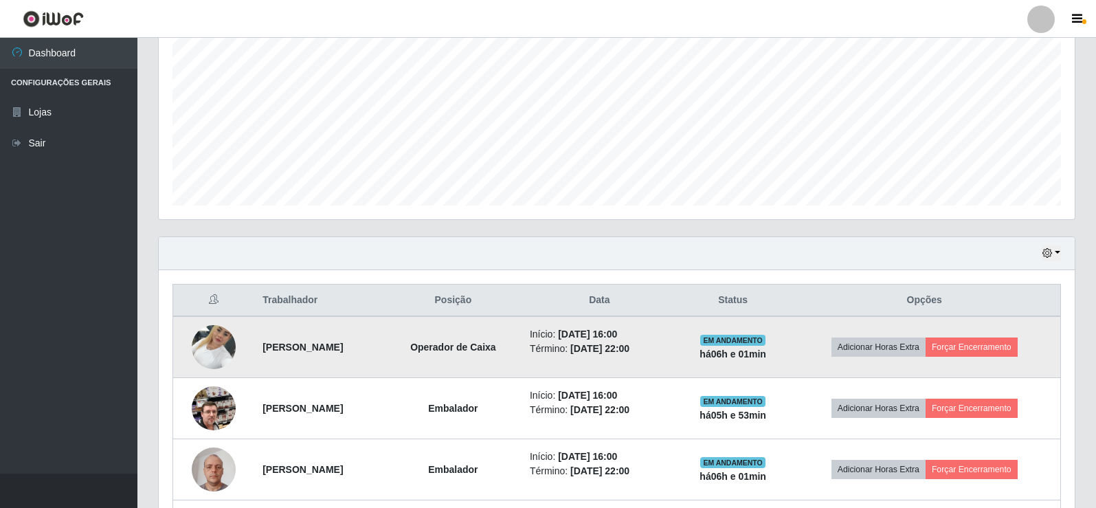
scroll to position [297, 0]
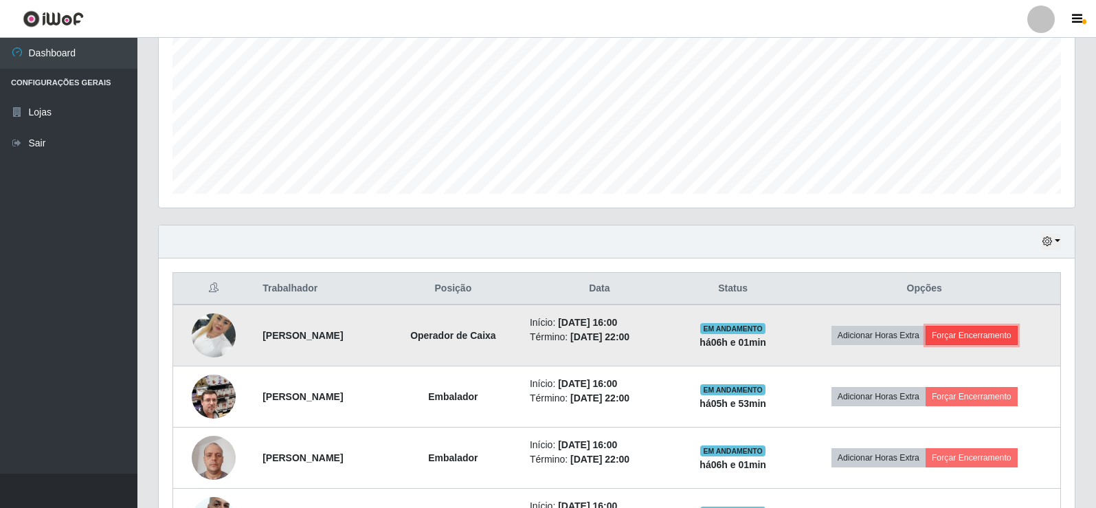
click at [977, 332] on button "Forçar Encerramento" at bounding box center [971, 335] width 92 height 19
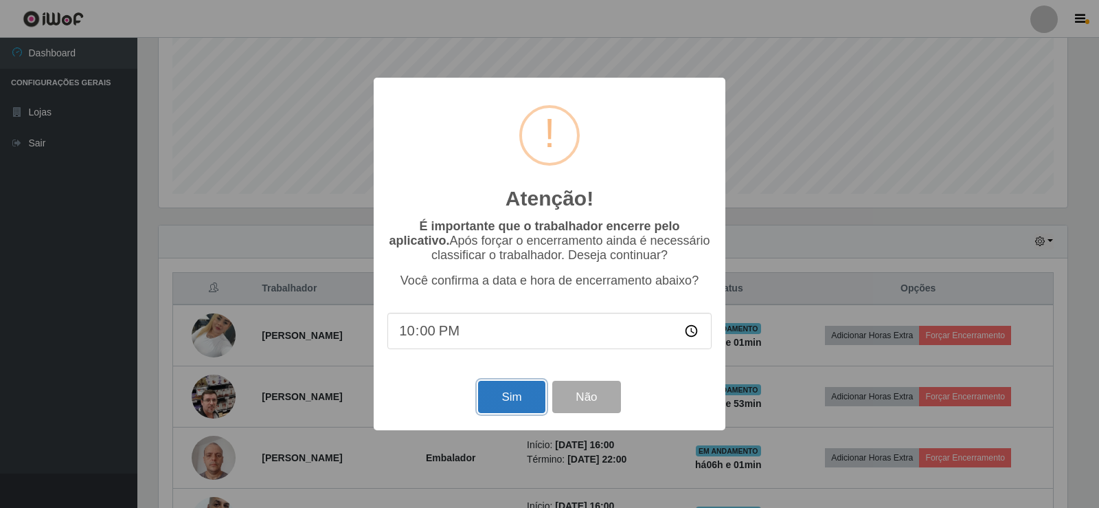
click at [521, 403] on button "Sim" at bounding box center [511, 397] width 67 height 32
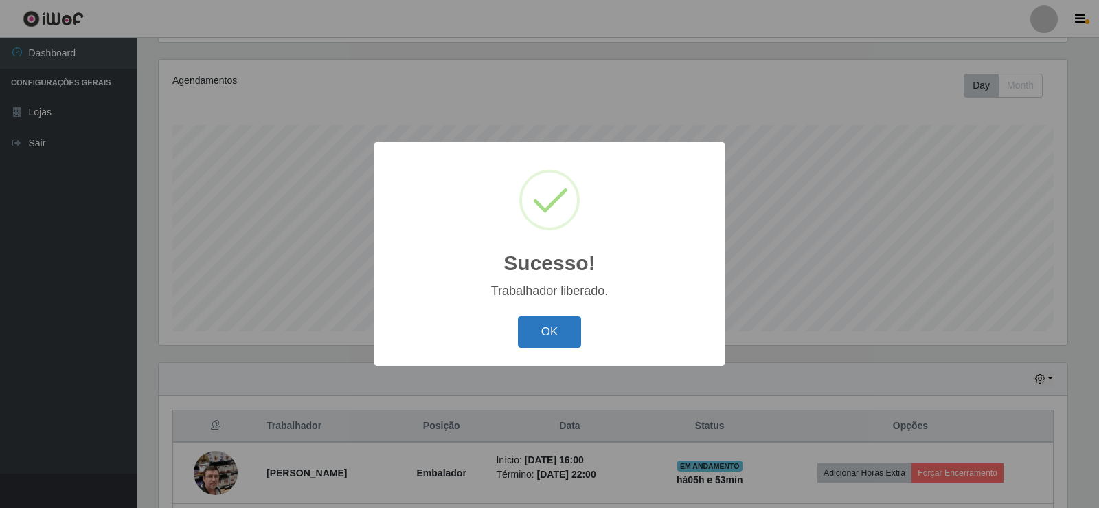
click at [567, 342] on button "OK" at bounding box center [550, 332] width 64 height 32
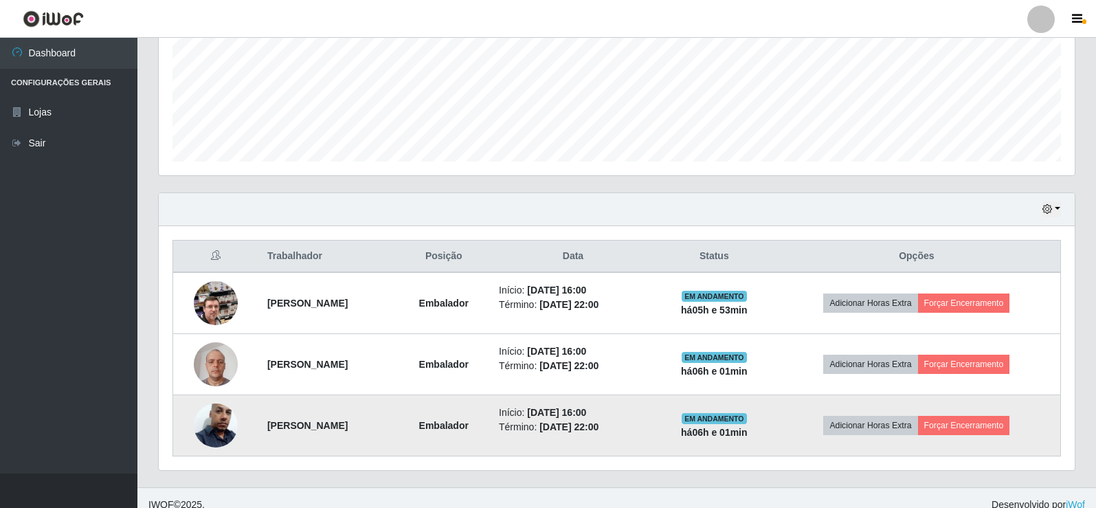
scroll to position [343, 0]
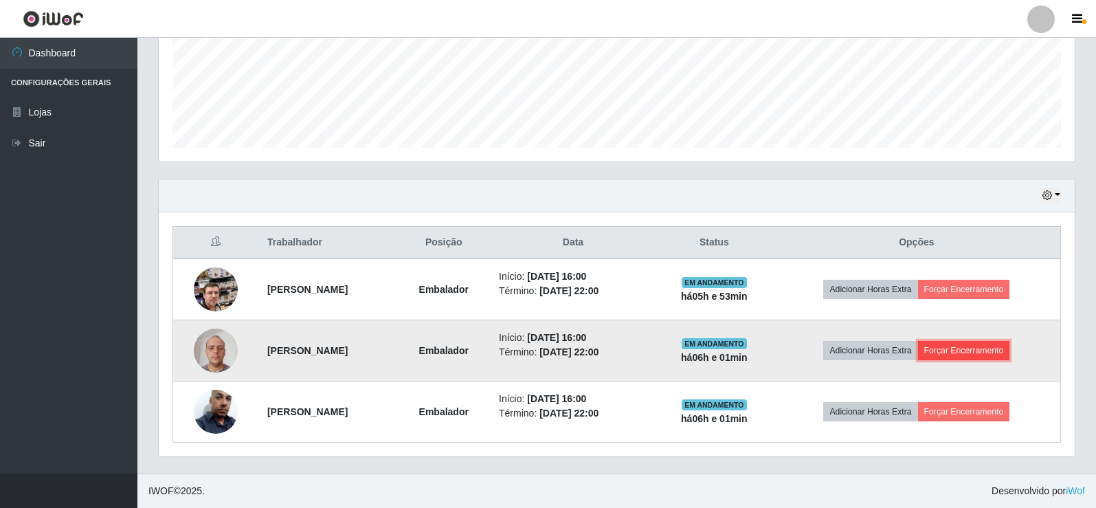
click at [956, 355] on button "Forçar Encerramento" at bounding box center [964, 350] width 92 height 19
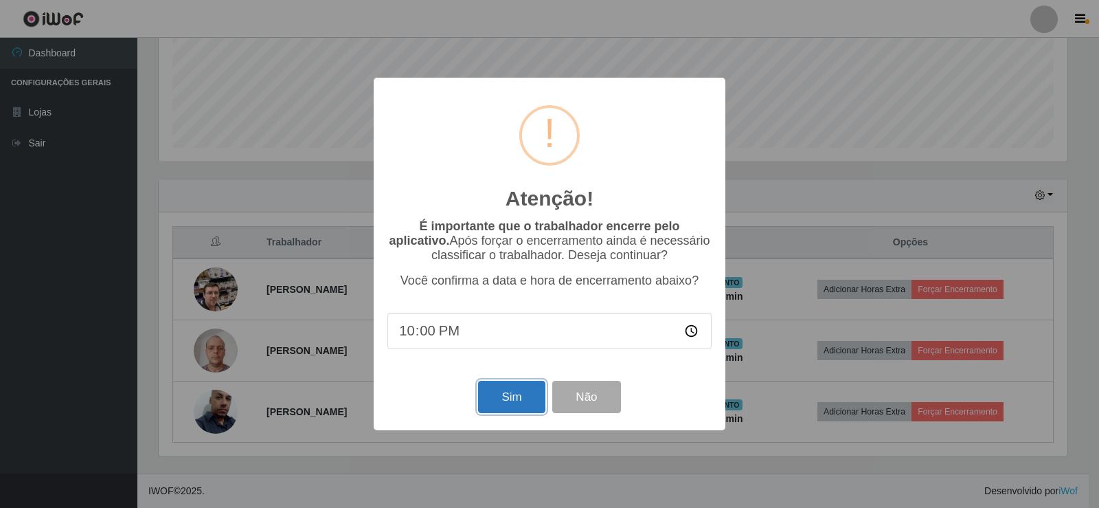
click at [517, 403] on button "Sim" at bounding box center [511, 397] width 67 height 32
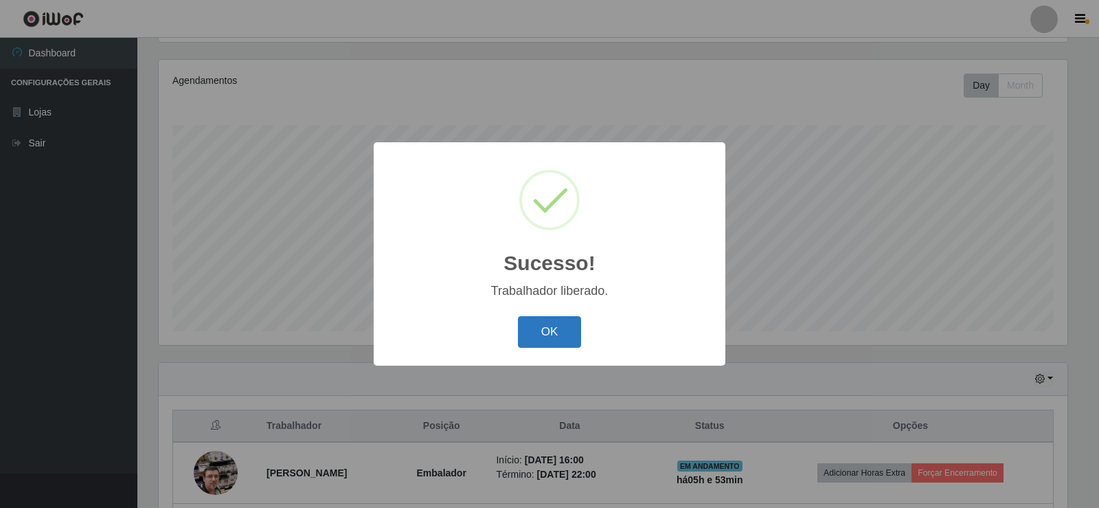
click at [550, 339] on button "OK" at bounding box center [550, 332] width 64 height 32
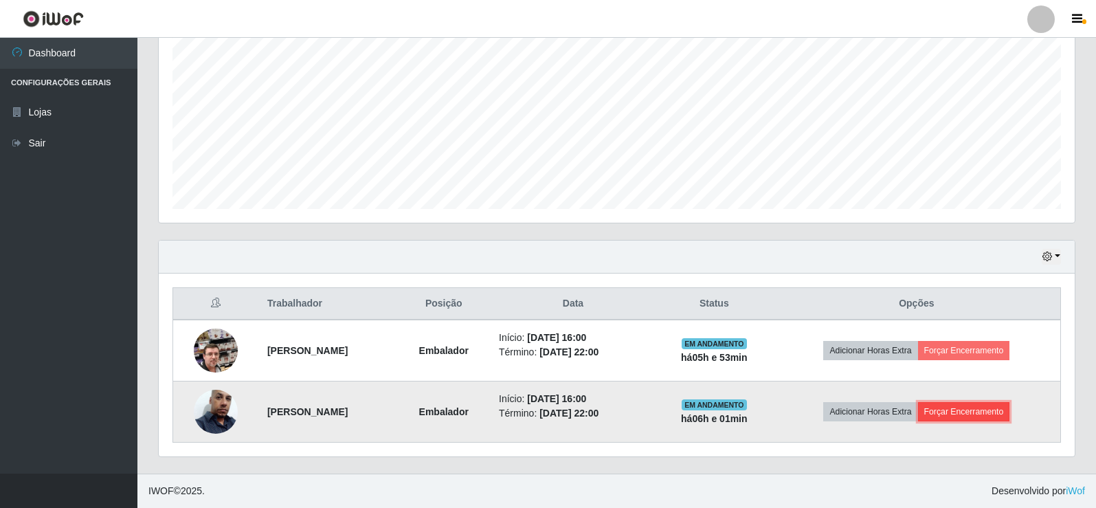
click at [967, 415] on button "Forçar Encerramento" at bounding box center [964, 411] width 92 height 19
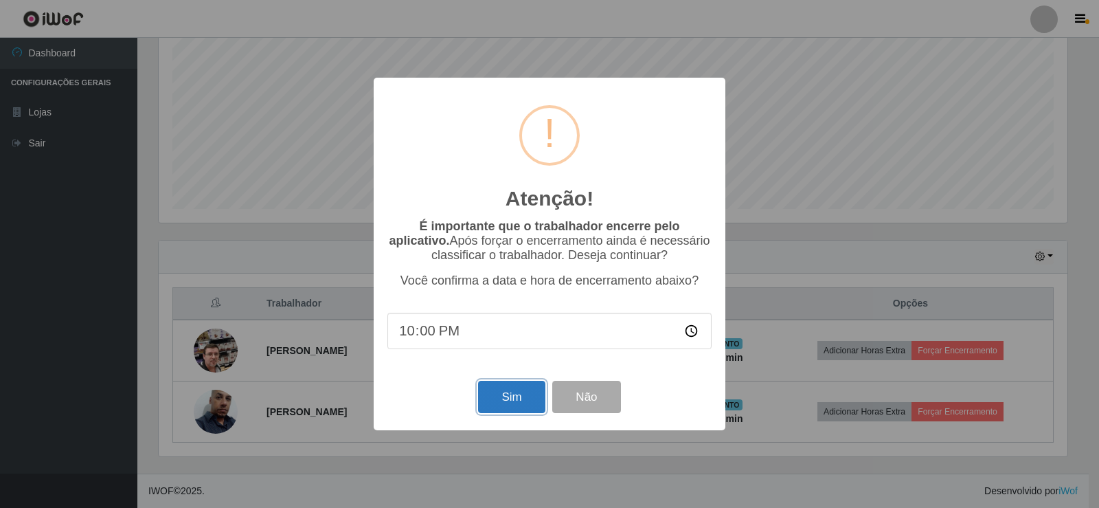
click at [505, 403] on button "Sim" at bounding box center [511, 397] width 67 height 32
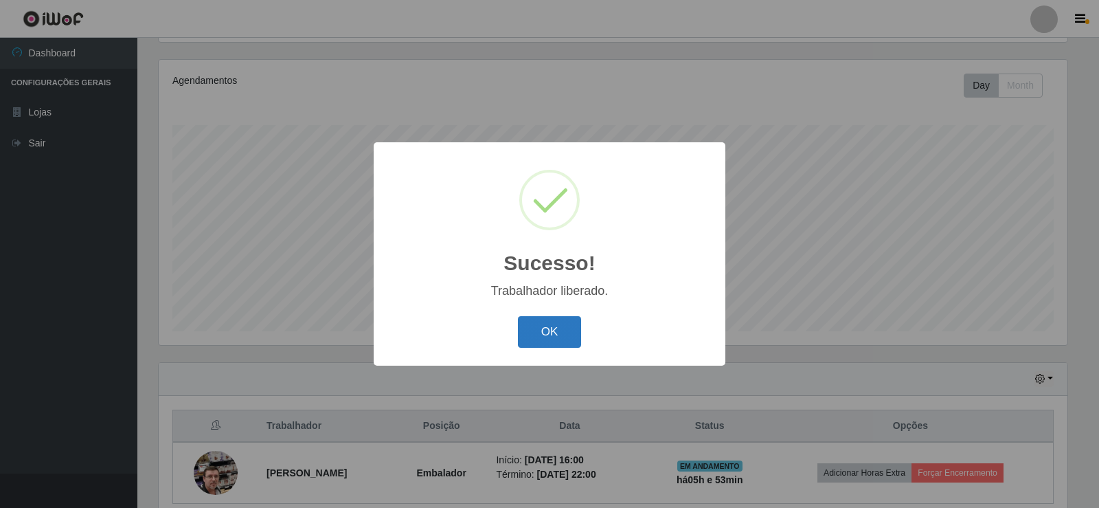
click at [537, 332] on button "OK" at bounding box center [550, 332] width 64 height 32
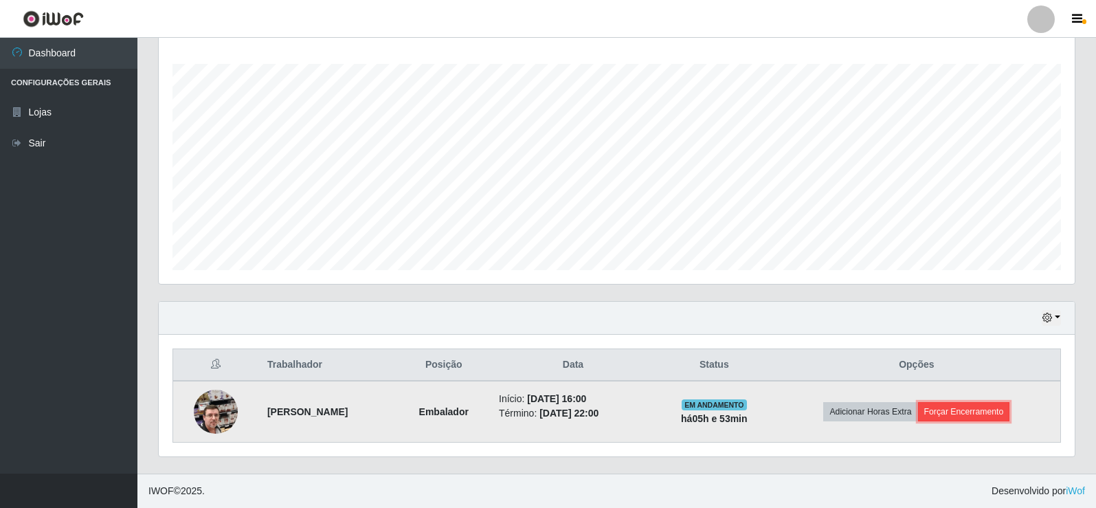
click at [985, 415] on button "Forçar Encerramento" at bounding box center [964, 411] width 92 height 19
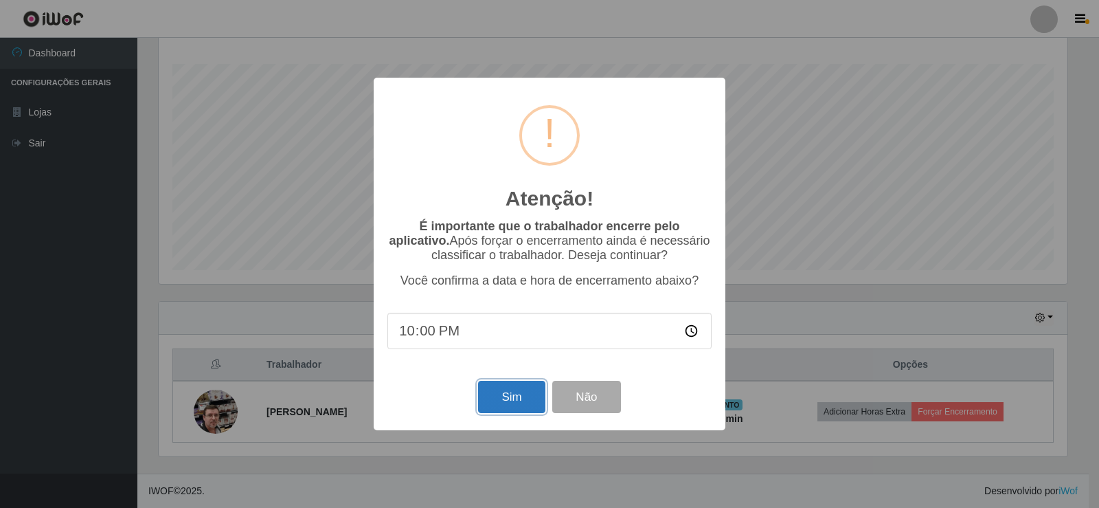
click at [519, 400] on button "Sim" at bounding box center [511, 397] width 67 height 32
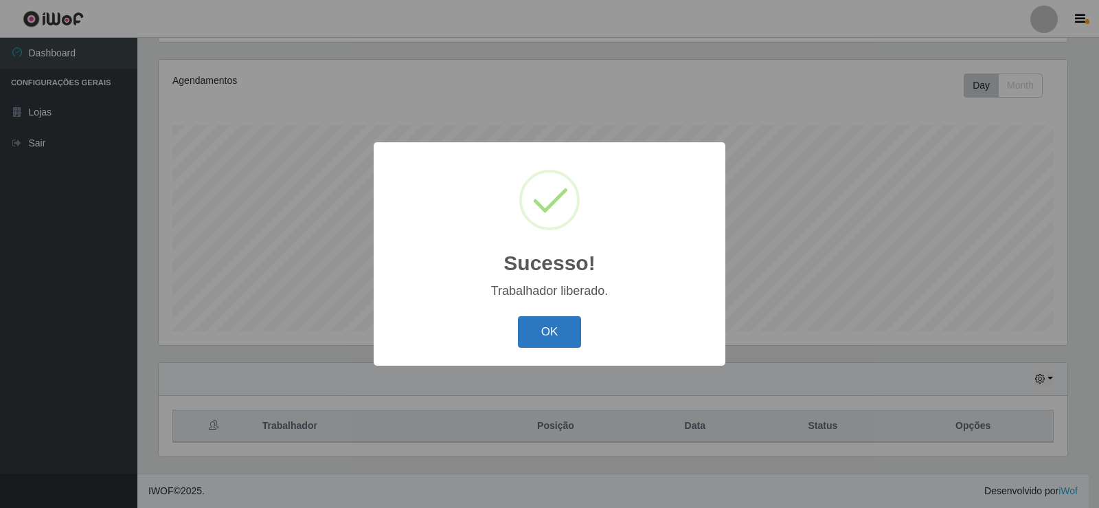
click at [547, 330] on button "OK" at bounding box center [550, 332] width 64 height 32
